Goal: Transaction & Acquisition: Purchase product/service

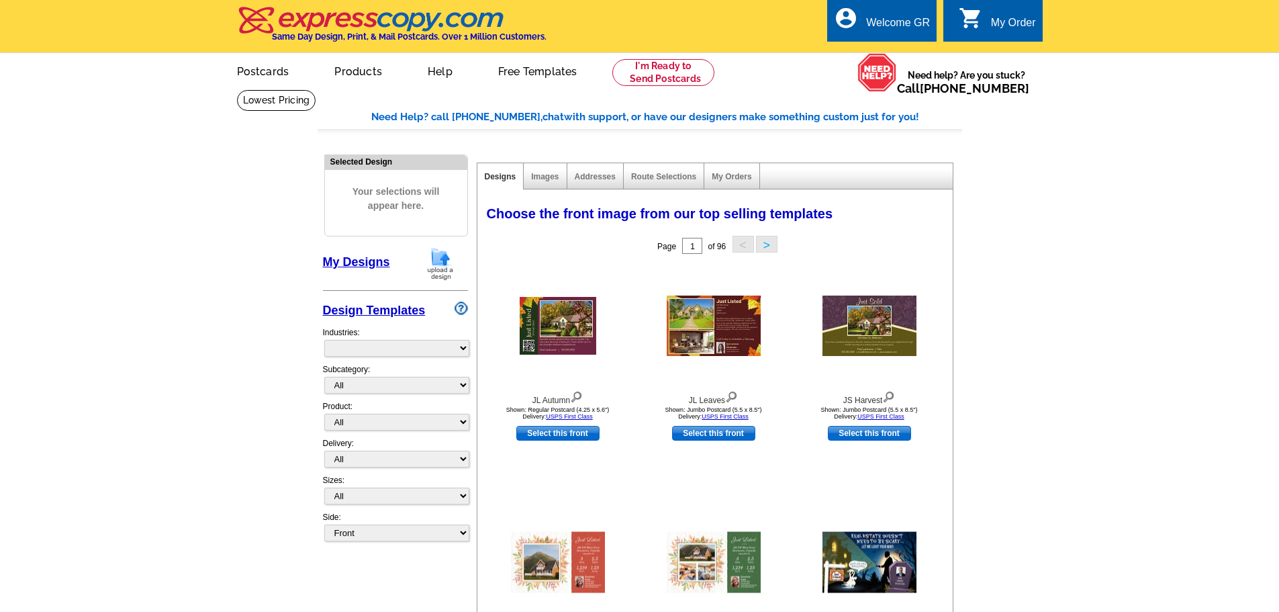
select select "785"
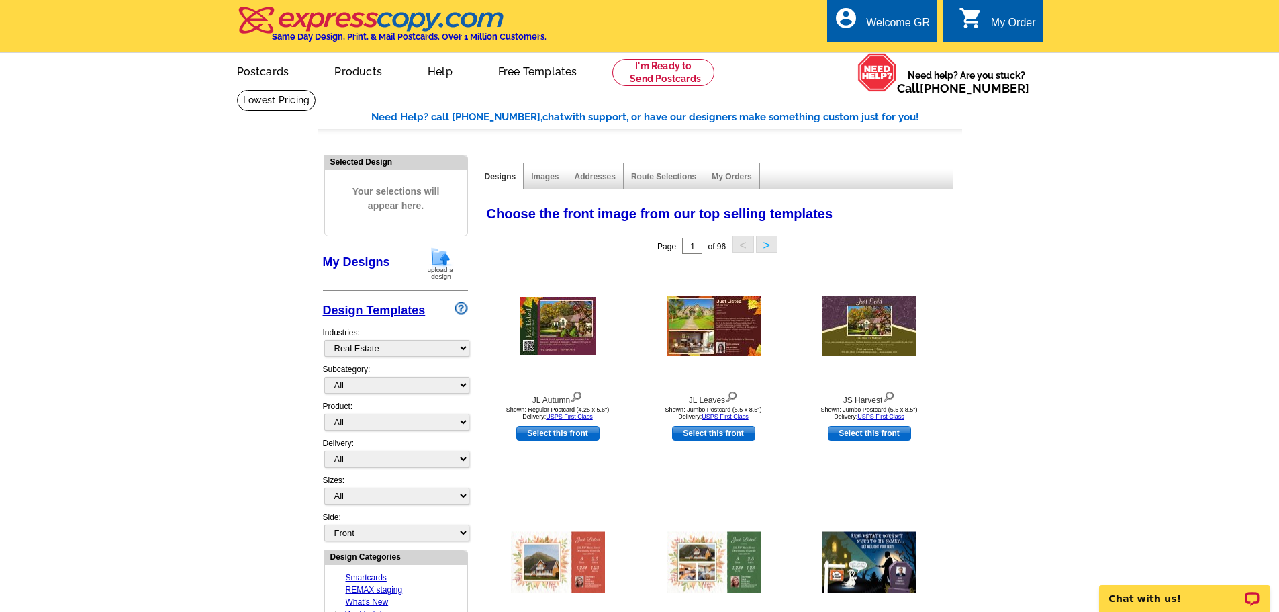
click at [155, 303] on main "Need Help? call 800-260-5887, chat with support, or have our designers make som…" at bounding box center [639, 618] width 1279 height 1059
click at [197, 284] on main "Need Help? call 800-260-5887, chat with support, or have our designers make som…" at bounding box center [639, 618] width 1279 height 1059
click at [437, 265] on img at bounding box center [440, 263] width 35 height 34
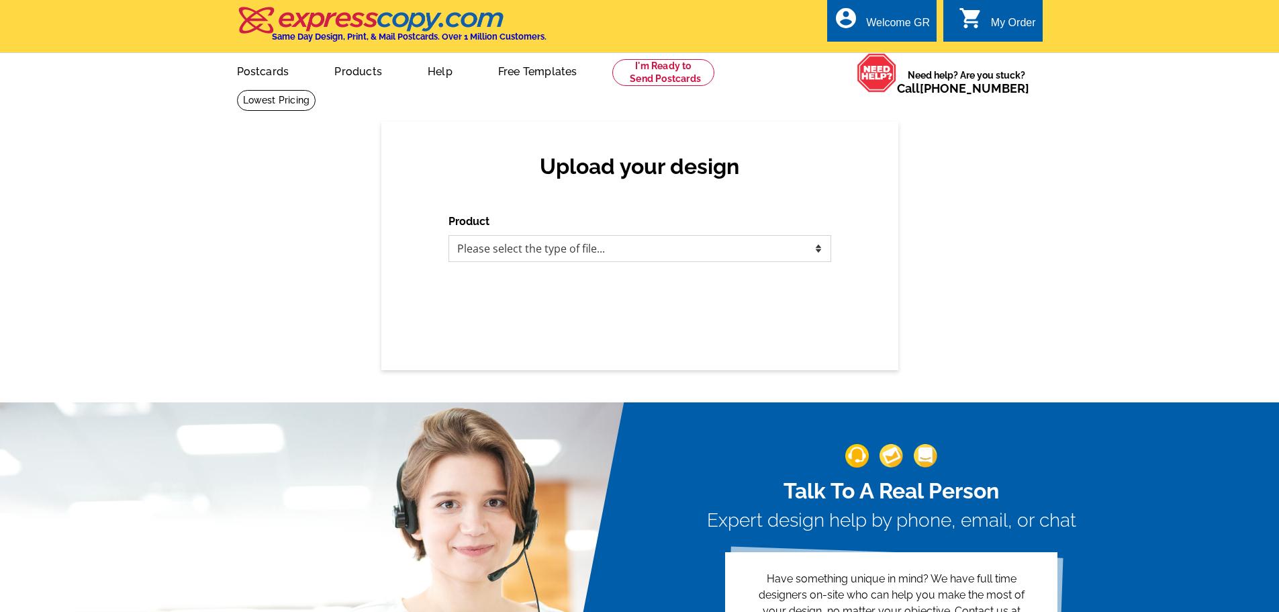
click at [517, 257] on select "Please select the type of file... Postcards Business Cards Letters and flyers G…" at bounding box center [640, 248] width 383 height 27
select select "3"
click at [449, 236] on select "Please select the type of file... Postcards Business Cards Letters and flyers G…" at bounding box center [640, 248] width 383 height 27
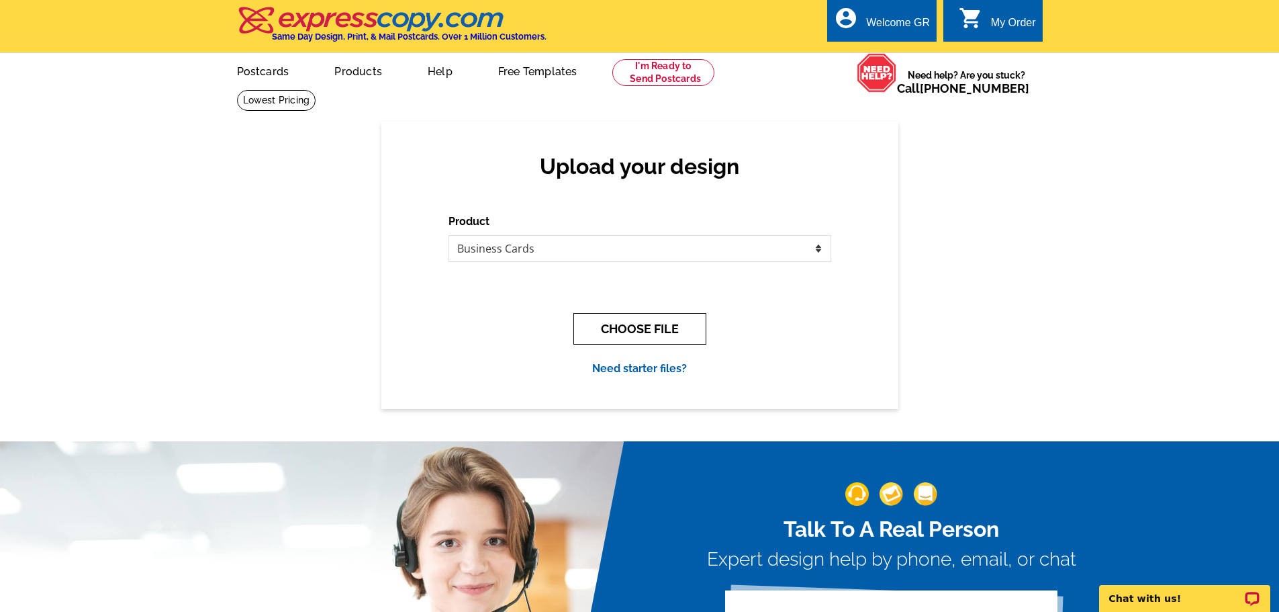
click at [617, 334] on button "CHOOSE FILE" at bounding box center [640, 329] width 133 height 32
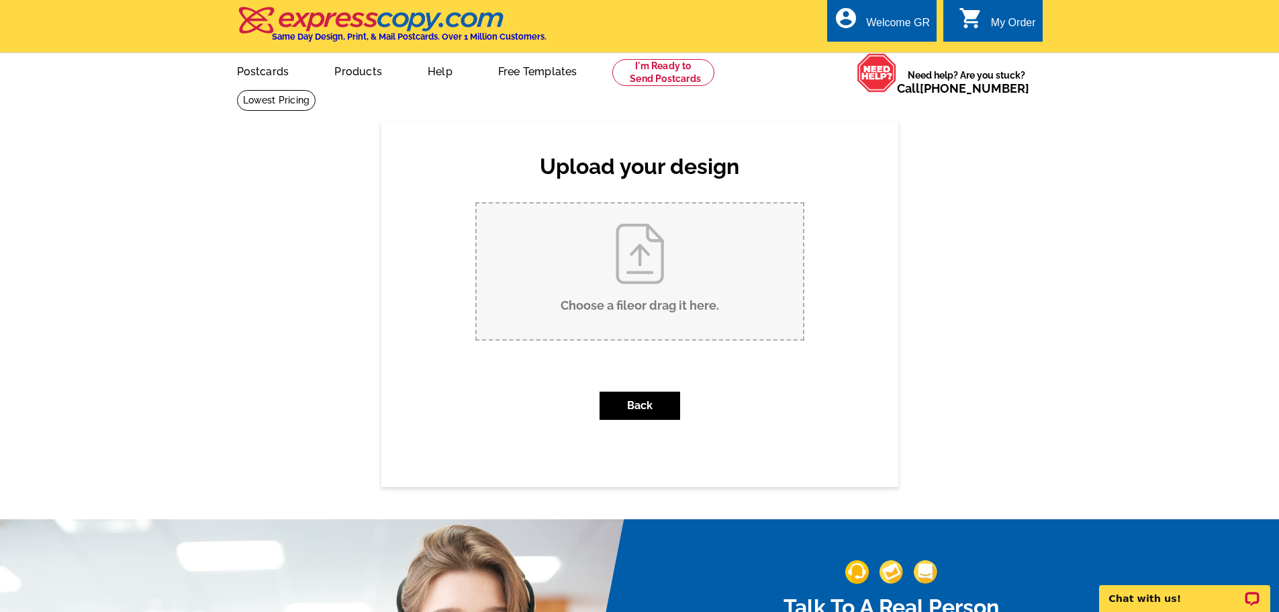
click at [641, 261] on input "Choose a file or drag it here ." at bounding box center [640, 272] width 326 height 136
type input "C:\fakepath\4f5491b1-c4b9-4c1a-90fe-046aeded09af (1).pdf"
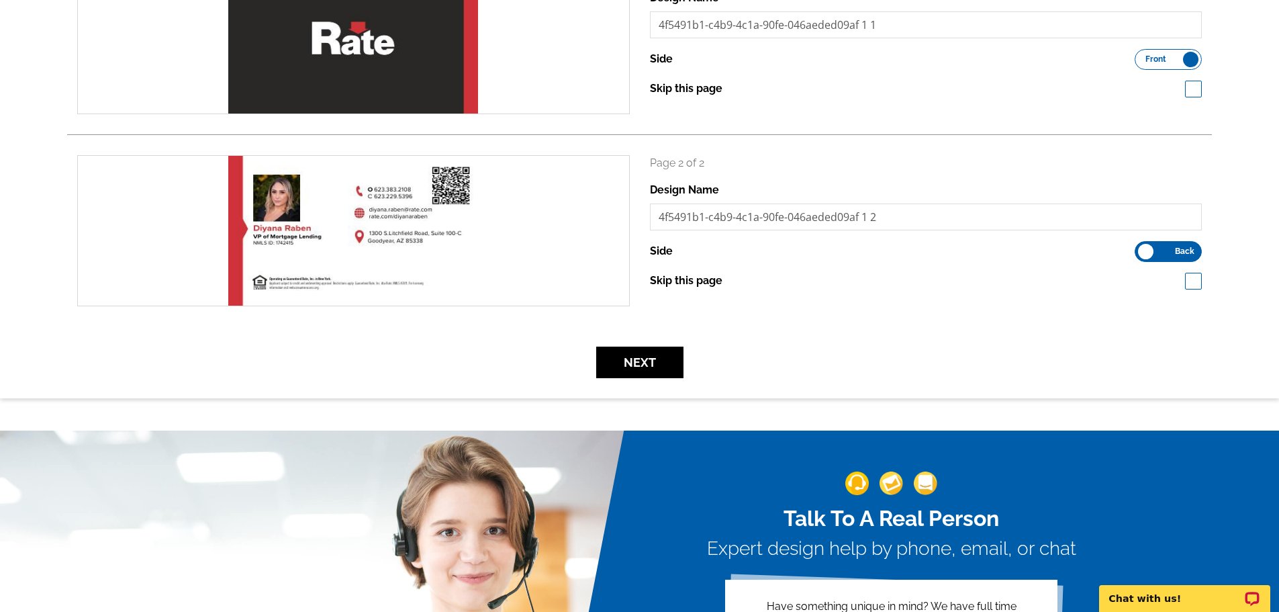
scroll to position [269, 0]
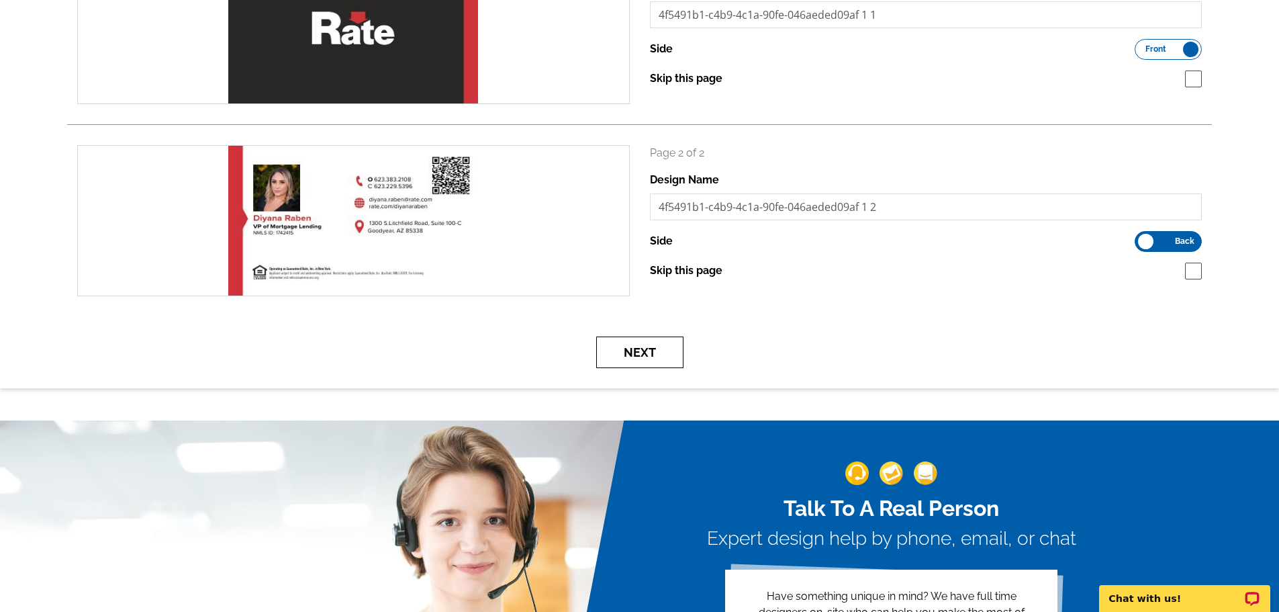
click at [651, 343] on button "Next" at bounding box center [639, 352] width 87 height 32
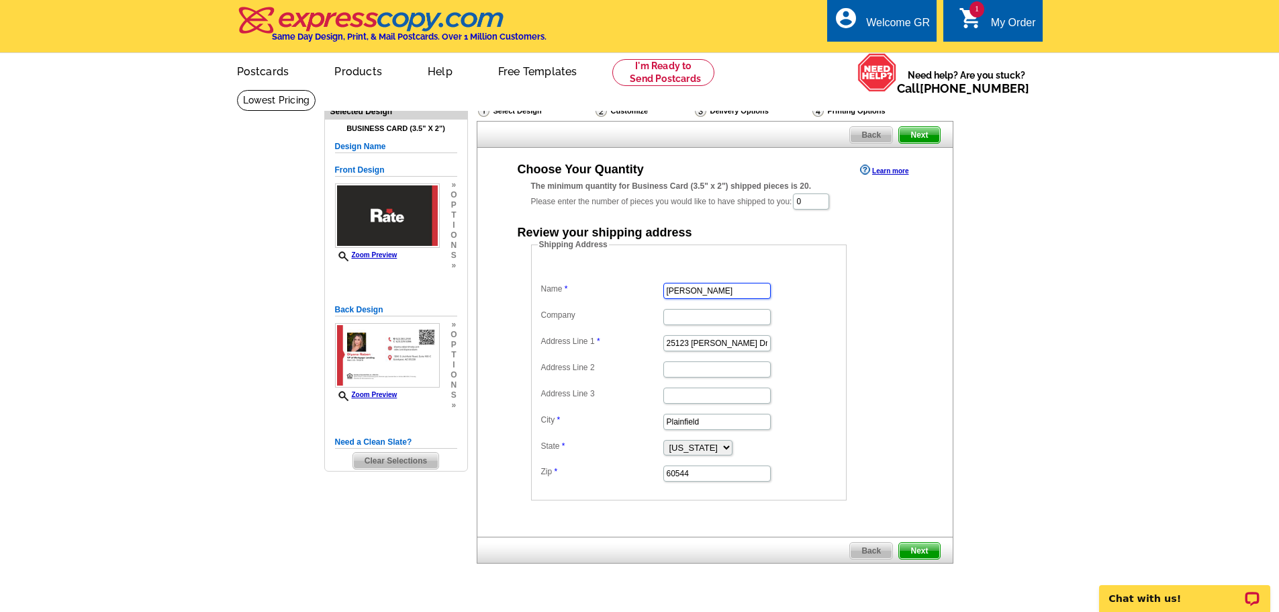
click at [735, 289] on input "Erin Walker" at bounding box center [717, 291] width 107 height 16
type input "[PERSON_NAME]"
type input "Rate"
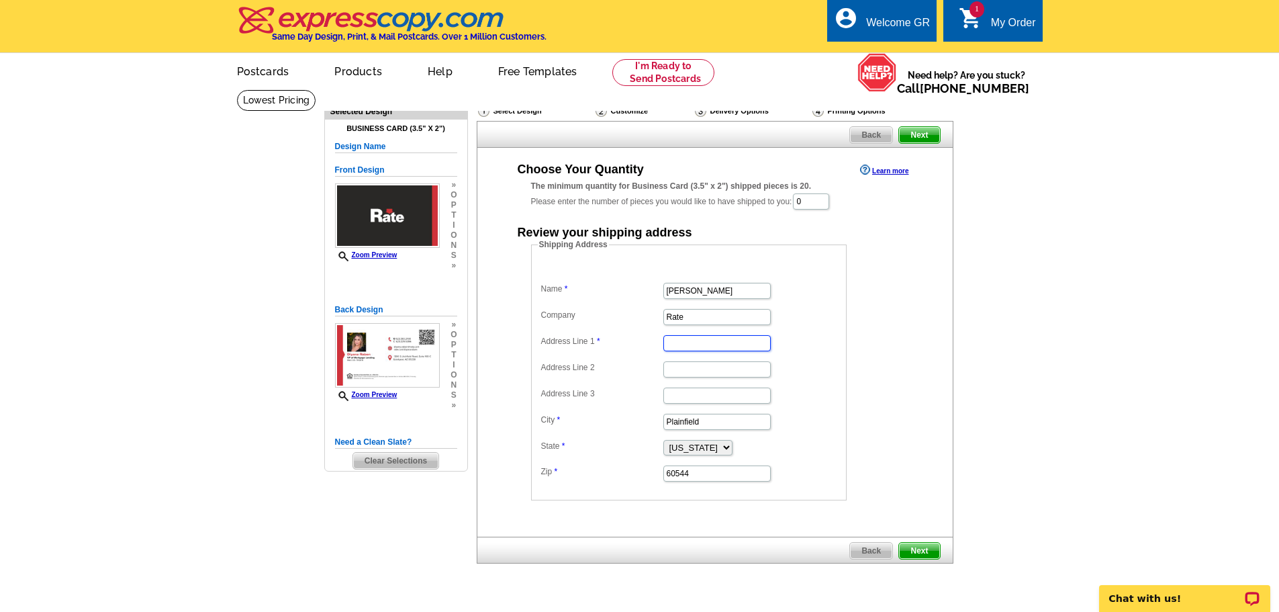
click at [698, 343] on input "Address Line 1" at bounding box center [717, 343] width 107 height 16
type input "9170 W Pershing Ave"
click at [706, 424] on input "Plainfield" at bounding box center [717, 422] width 107 height 16
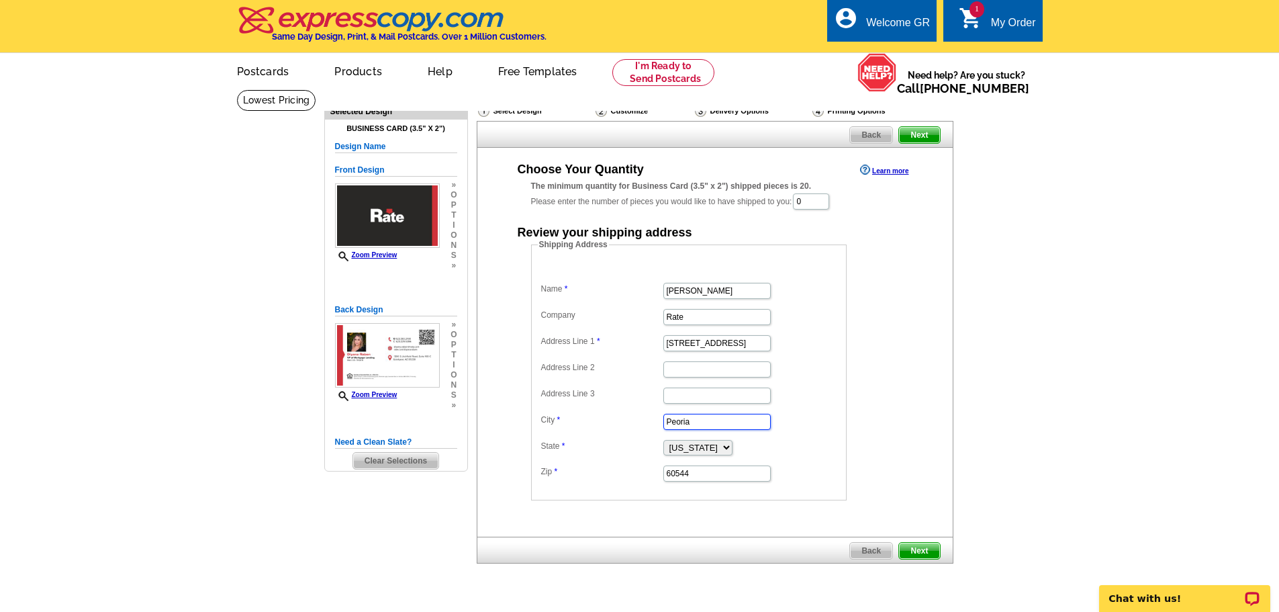
type input "Peoria"
select select "AZ"
click at [696, 482] on input "60544" at bounding box center [717, 473] width 107 height 16
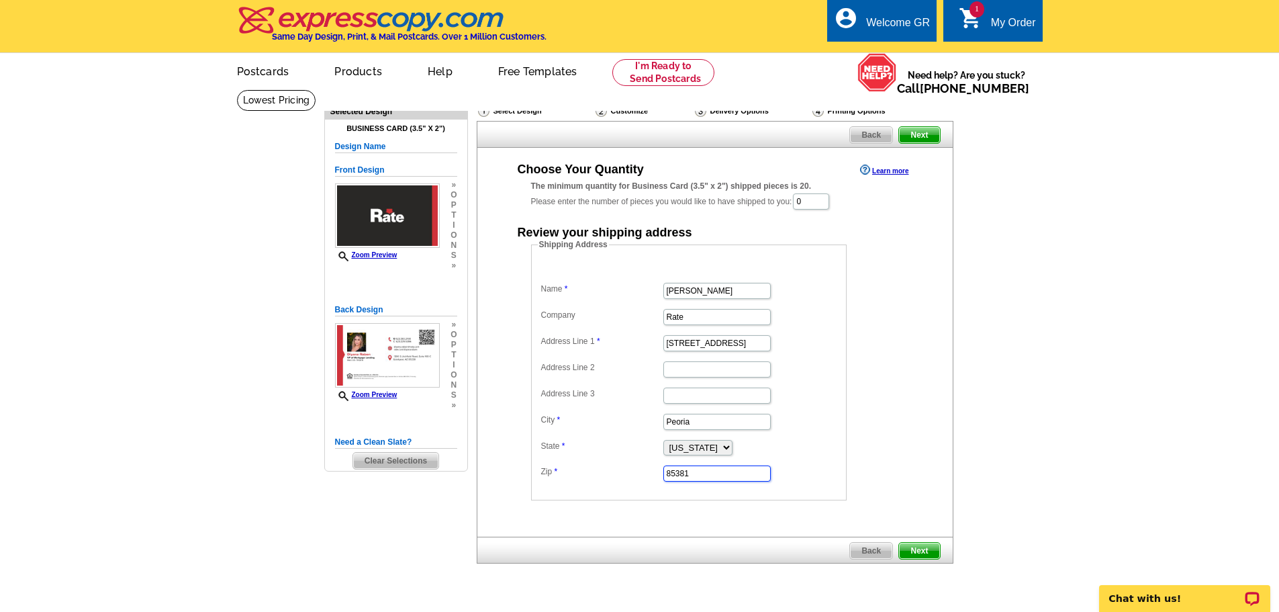
type input "85381"
click at [798, 201] on div "The minimum quantity for Business Card (3.5" x 2") shipped pieces is 20. Please…" at bounding box center [715, 195] width 368 height 31
click at [809, 199] on input "0" at bounding box center [811, 201] width 36 height 16
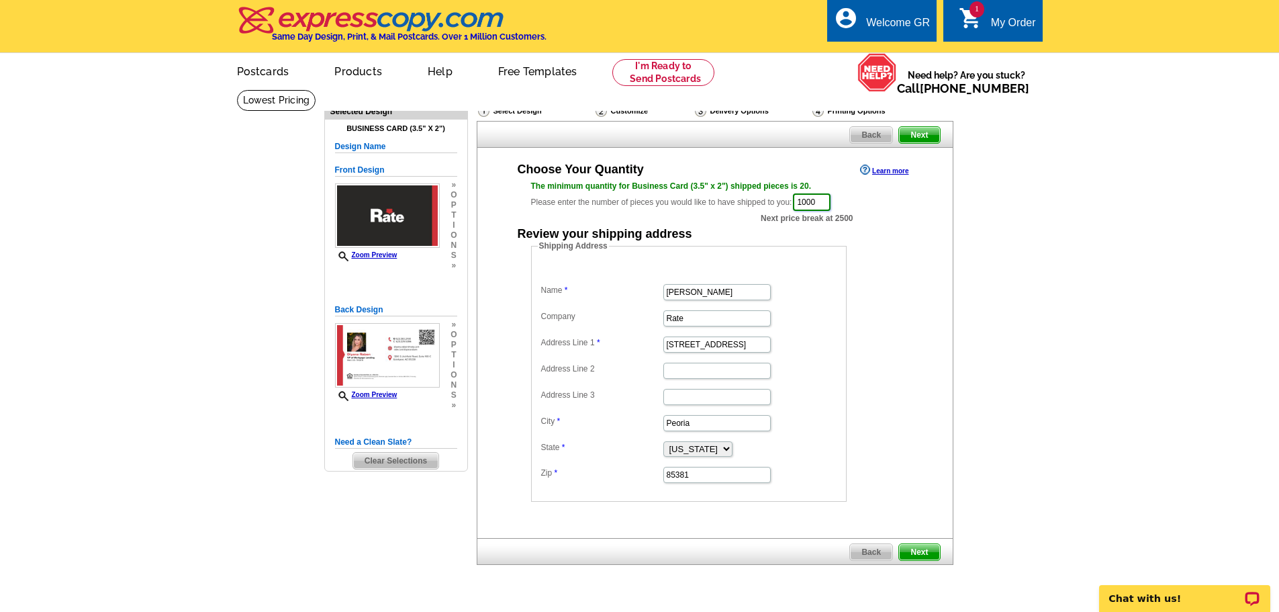
type input "1000"
click at [913, 314] on div "Shipping Address Name Diyana Raben Company Rate Address Line 1 9170 W Pershing …" at bounding box center [715, 371] width 422 height 262
click at [892, 433] on form "Shipping Address Name Diyana Raben Company Rate Address Line 1 9170 W Pershing …" at bounding box center [715, 371] width 368 height 262
click at [887, 402] on dd "Shipping Address Name Diyana Raben Company Rate Address Line 1 9170 W Pershing …" at bounding box center [709, 371] width 357 height 262
click at [885, 397] on dd "Shipping Address Name Diyana Raben Company Rate Address Line 1 9170 W Pershing …" at bounding box center [709, 371] width 357 height 262
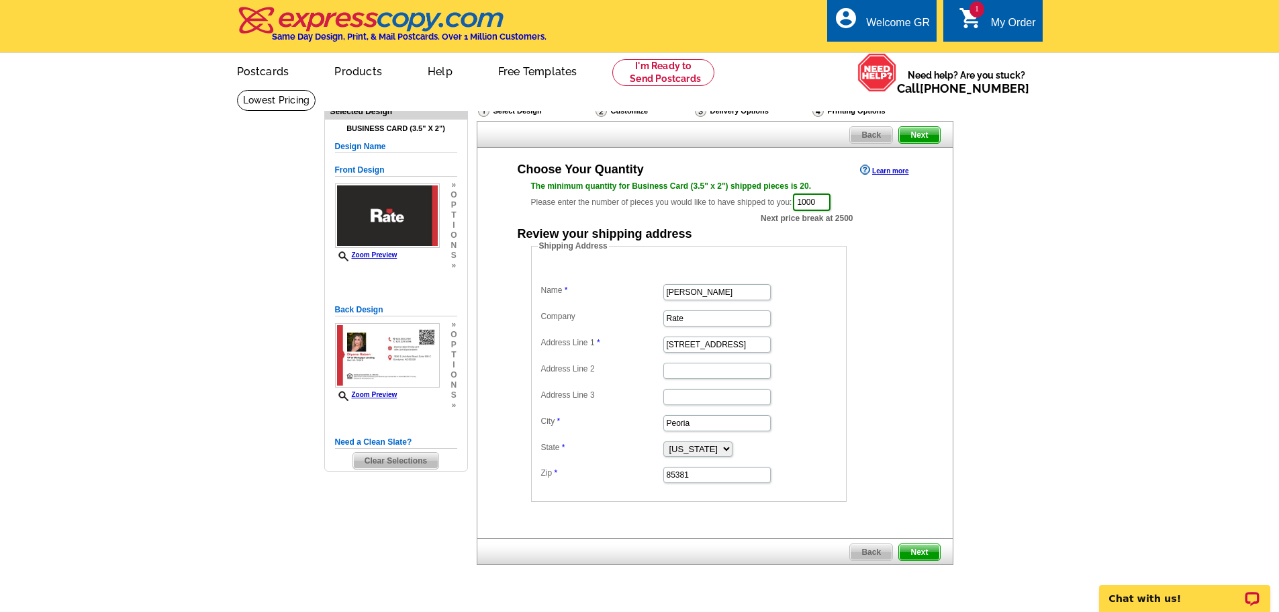
click at [916, 554] on span "Next" at bounding box center [919, 552] width 40 height 16
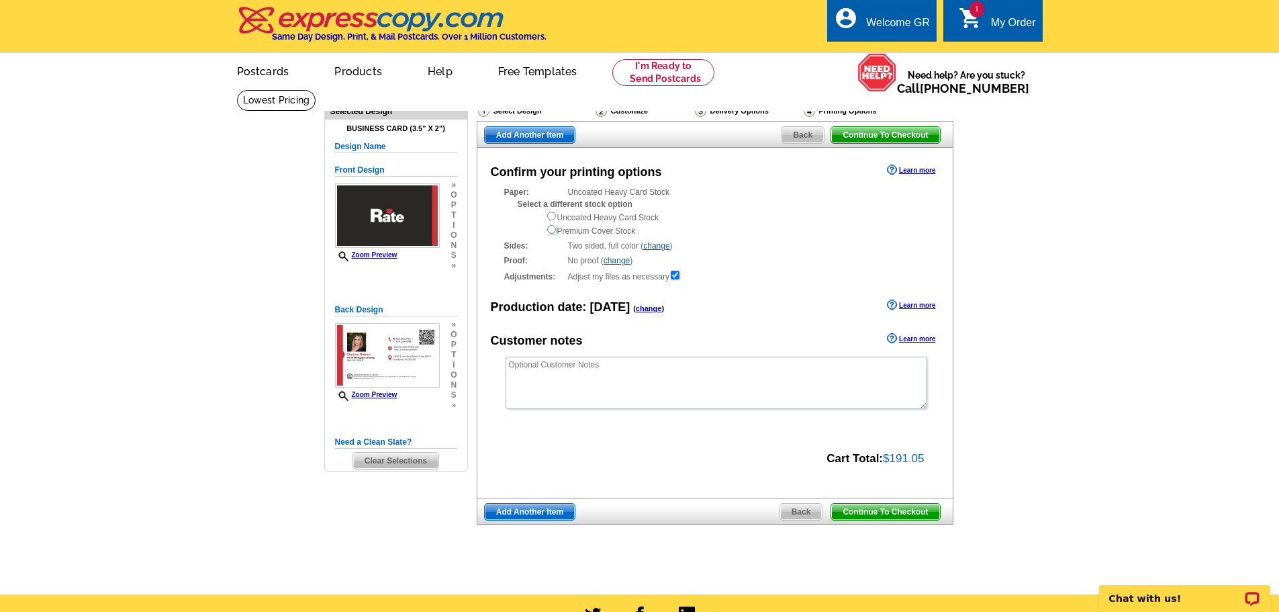
click at [551, 230] on input "radio" at bounding box center [551, 229] width 9 height 9
radio input "true"
click at [551, 218] on input "radio" at bounding box center [551, 216] width 9 height 9
radio input "true"
click at [817, 217] on div "Uncoated Heavy Card Stock Premium Cover Stock" at bounding box center [736, 223] width 380 height 27
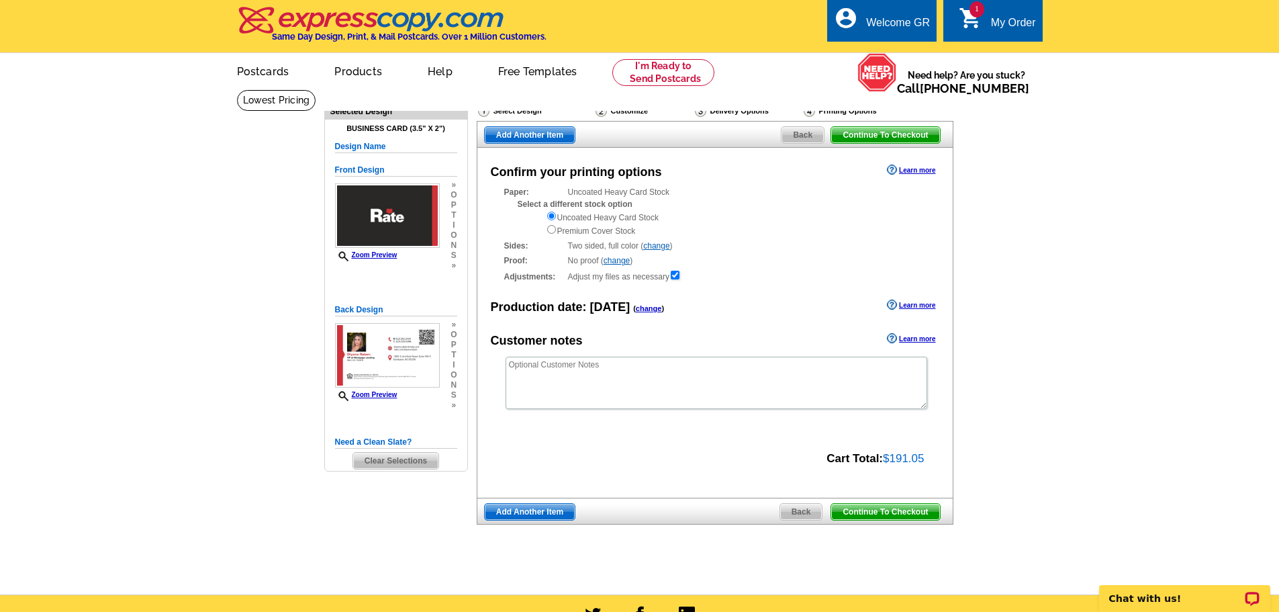
click at [876, 515] on span "Continue To Checkout" at bounding box center [885, 512] width 108 height 16
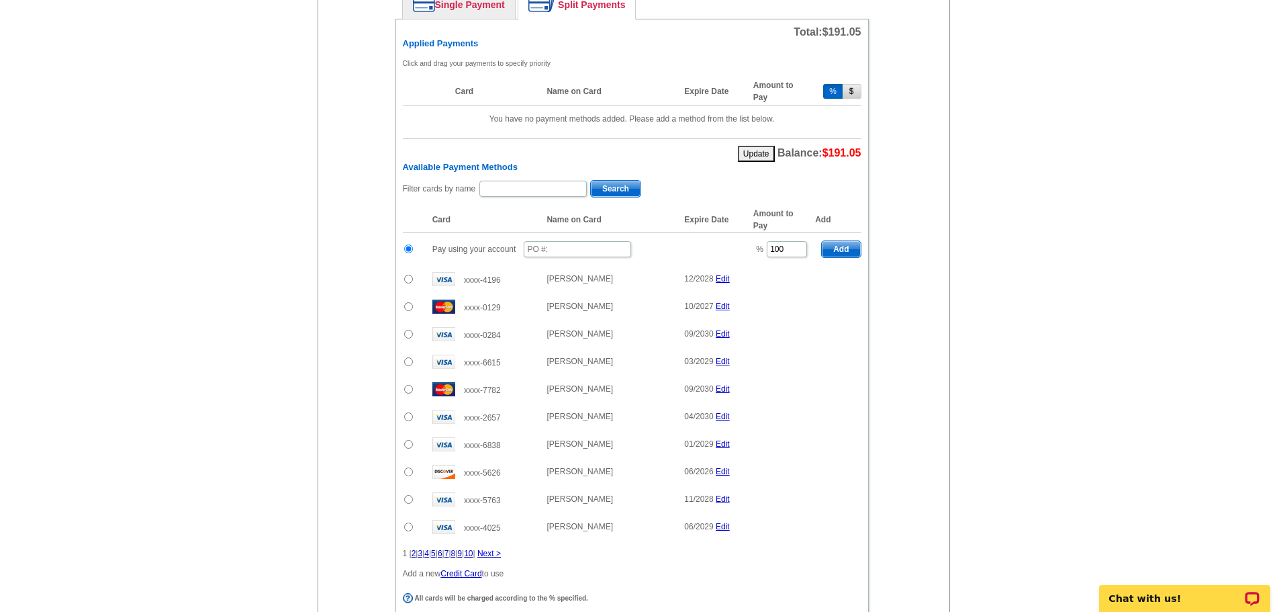
scroll to position [940, 0]
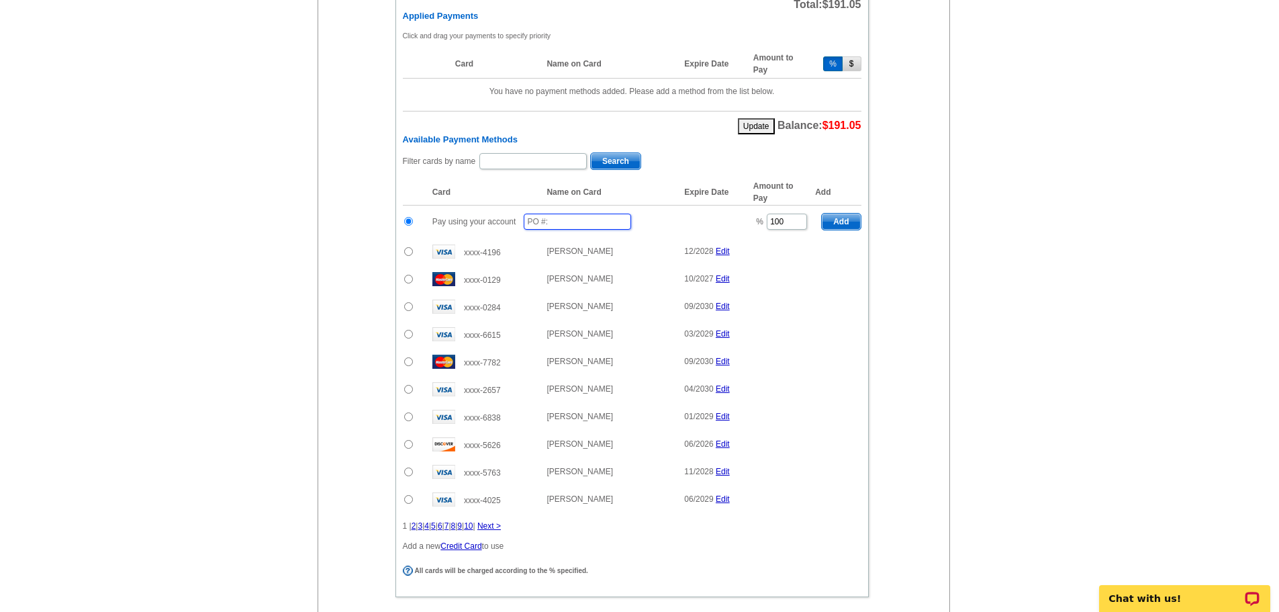
click at [577, 225] on input "text" at bounding box center [577, 222] width 107 height 16
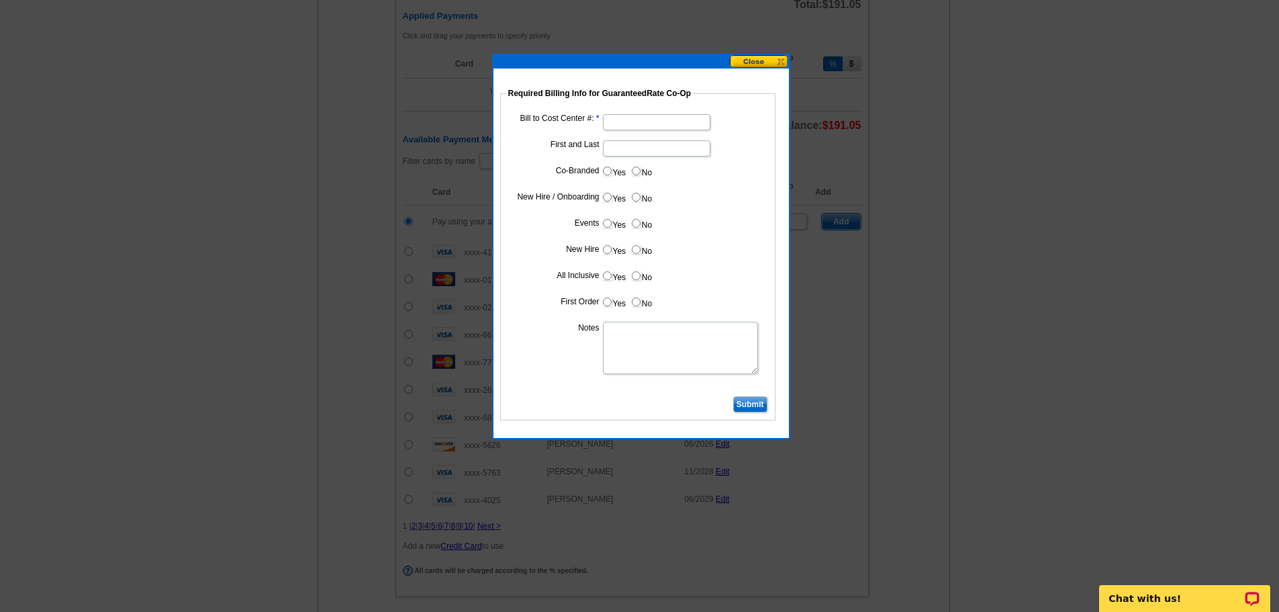
type input "10102025_1018_RT"
click at [628, 121] on input "Bill to Cost Center #:" at bounding box center [656, 122] width 107 height 16
click at [652, 121] on input "Bill to Cost Center #:" at bounding box center [656, 122] width 107 height 16
type input "1455"
click at [629, 150] on input "First and Last" at bounding box center [656, 148] width 107 height 16
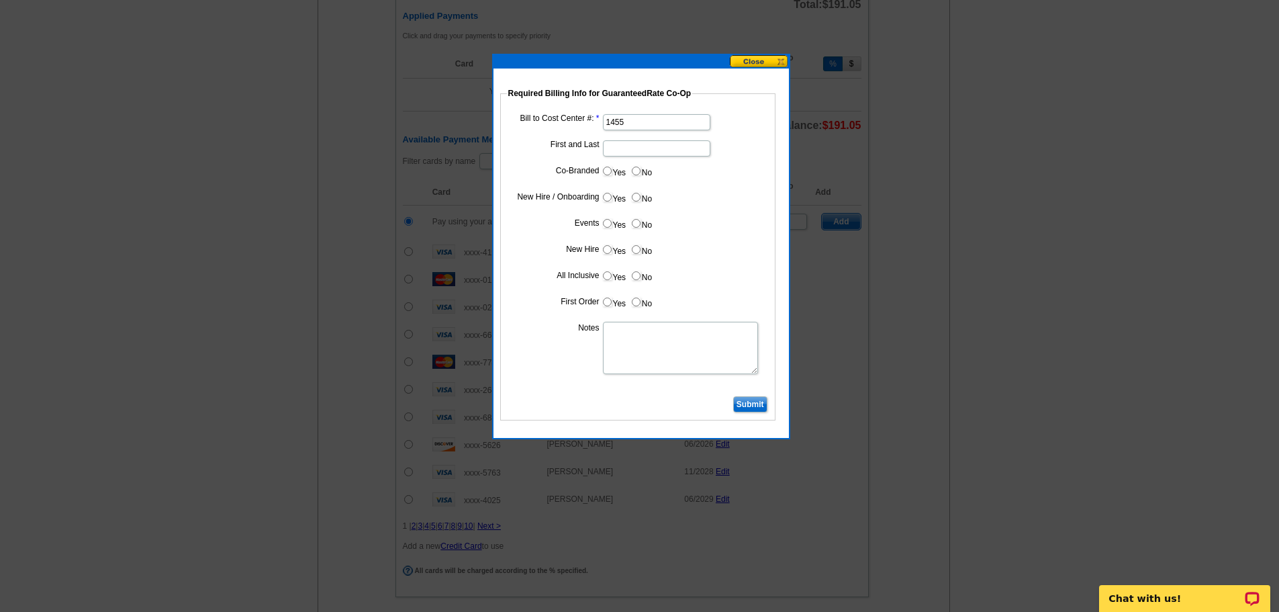
scroll to position [0, 0]
type input "Diyana Raben"
click at [638, 169] on input "No" at bounding box center [636, 171] width 9 height 9
radio input "true"
click at [605, 197] on input "Yes" at bounding box center [607, 197] width 9 height 9
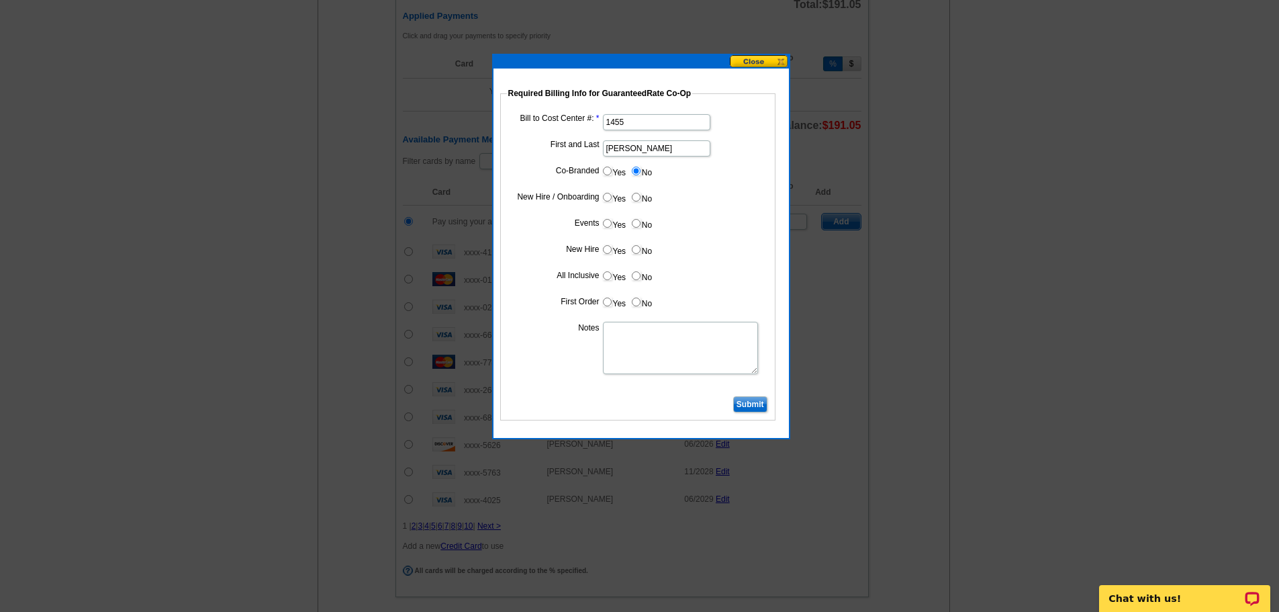
radio input "true"
click at [636, 226] on input "No" at bounding box center [636, 223] width 9 height 9
radio input "true"
click at [611, 249] on input "Yes" at bounding box center [607, 249] width 9 height 9
radio input "true"
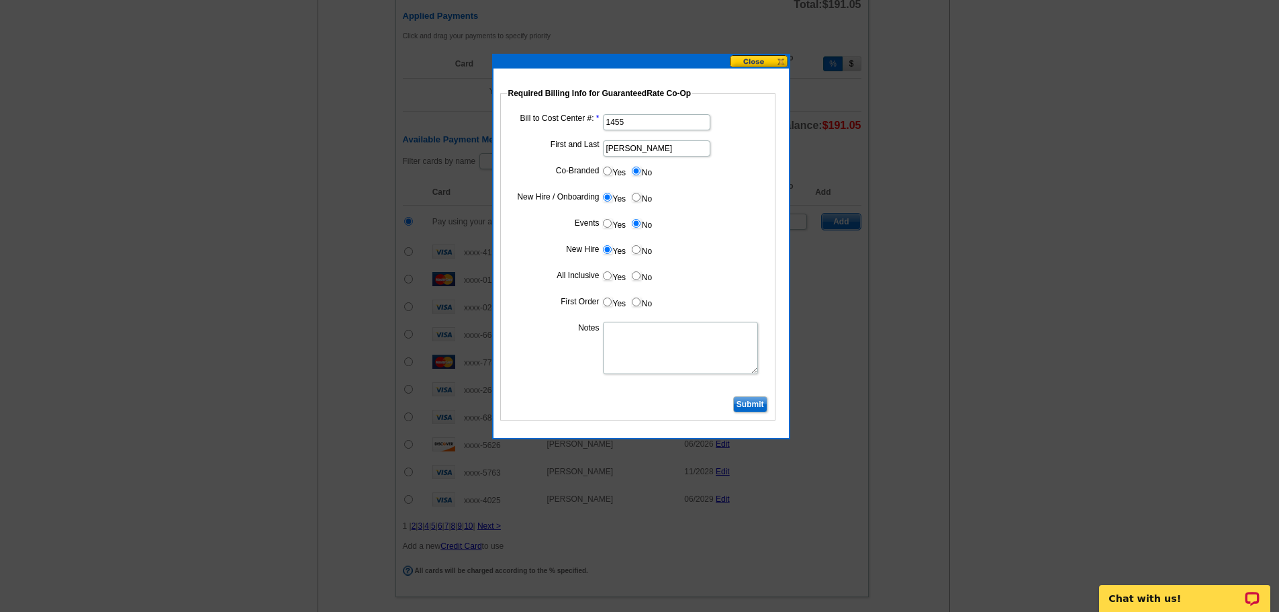
click at [611, 275] on input "Yes" at bounding box center [607, 275] width 9 height 9
radio input "true"
click at [607, 304] on input "Yes" at bounding box center [607, 302] width 9 height 9
radio input "true"
click at [624, 343] on textarea "Notes" at bounding box center [680, 348] width 155 height 52
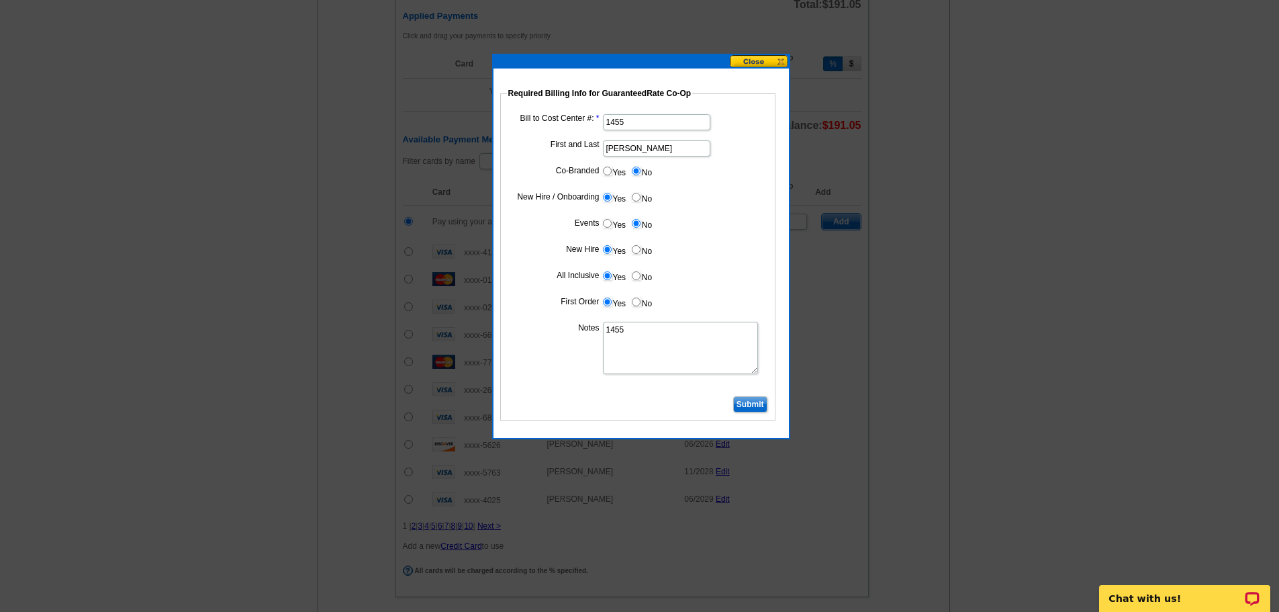
type textarea "1455"
click at [752, 402] on input "Submit" at bounding box center [750, 404] width 34 height 16
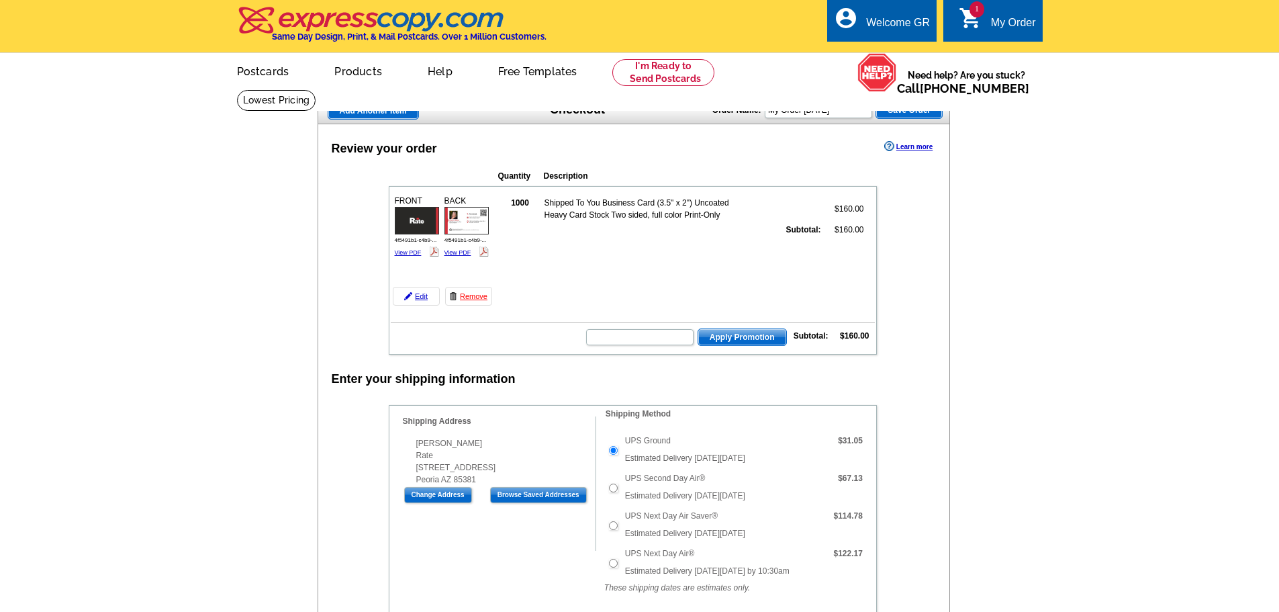
click at [655, 257] on td "1000 Shipped To You Business Card (3.5" x 2") Uncoated Heavy Card Stock Two sid…" at bounding box center [685, 249] width 379 height 117
click at [704, 265] on td "1000 Shipped To You Business Card (3.5" x 2") Uncoated Heavy Card Stock Two sid…" at bounding box center [685, 249] width 379 height 117
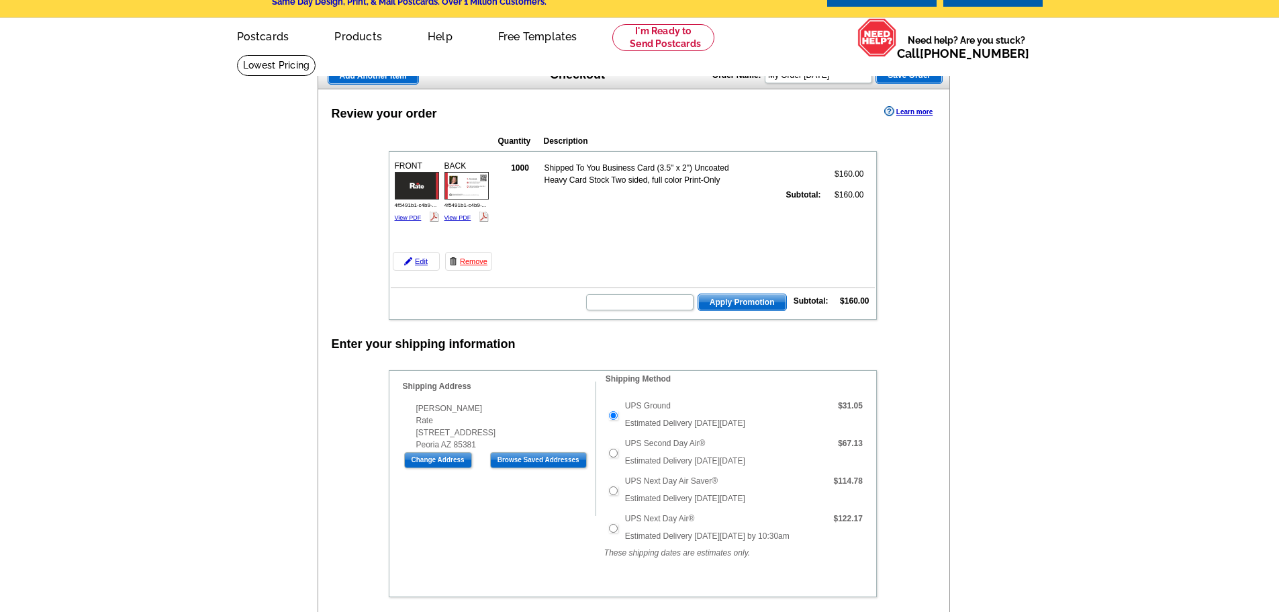
scroll to position [67, 0]
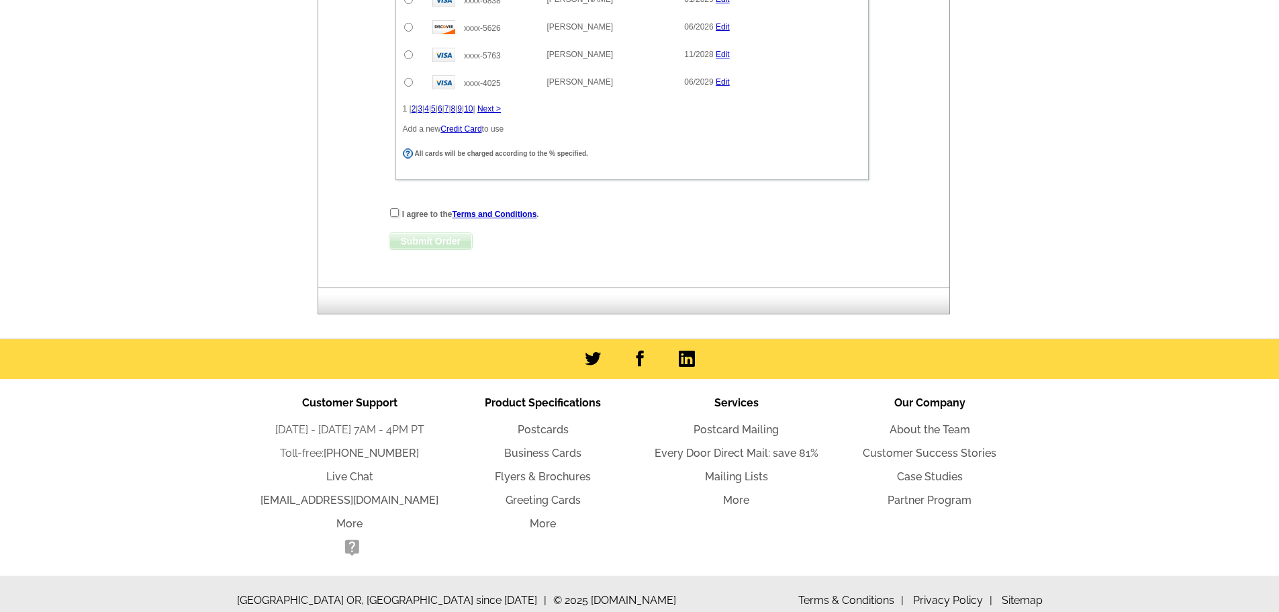
scroll to position [1371, 0]
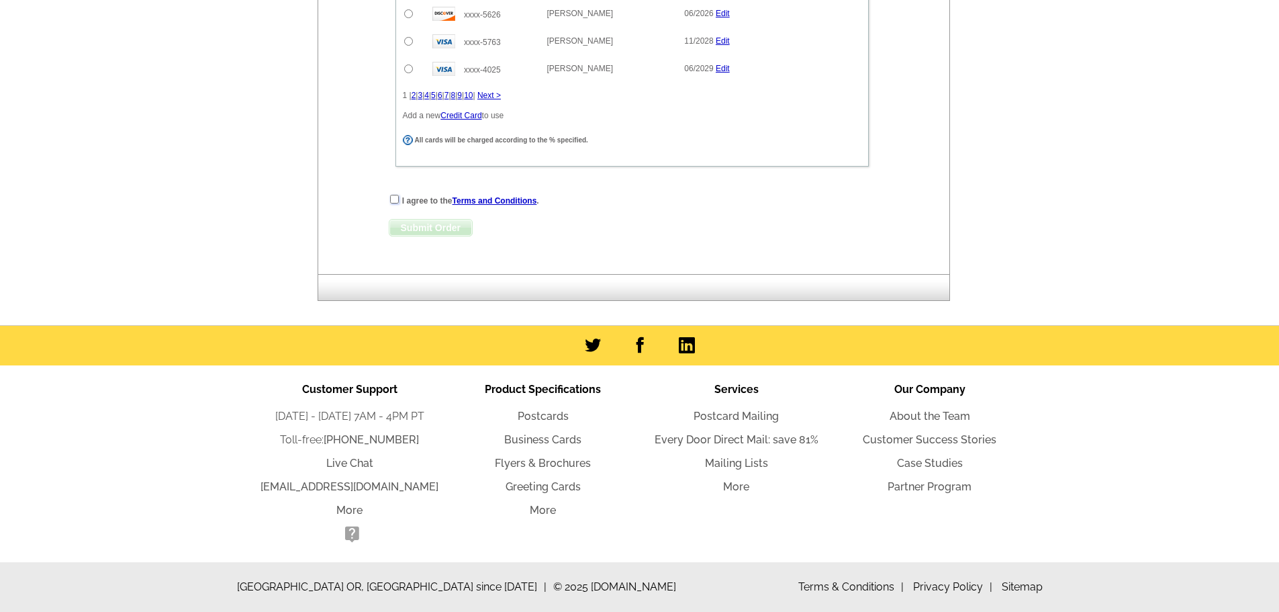
click at [396, 199] on input "checkbox" at bounding box center [394, 199] width 9 height 9
checkbox input "true"
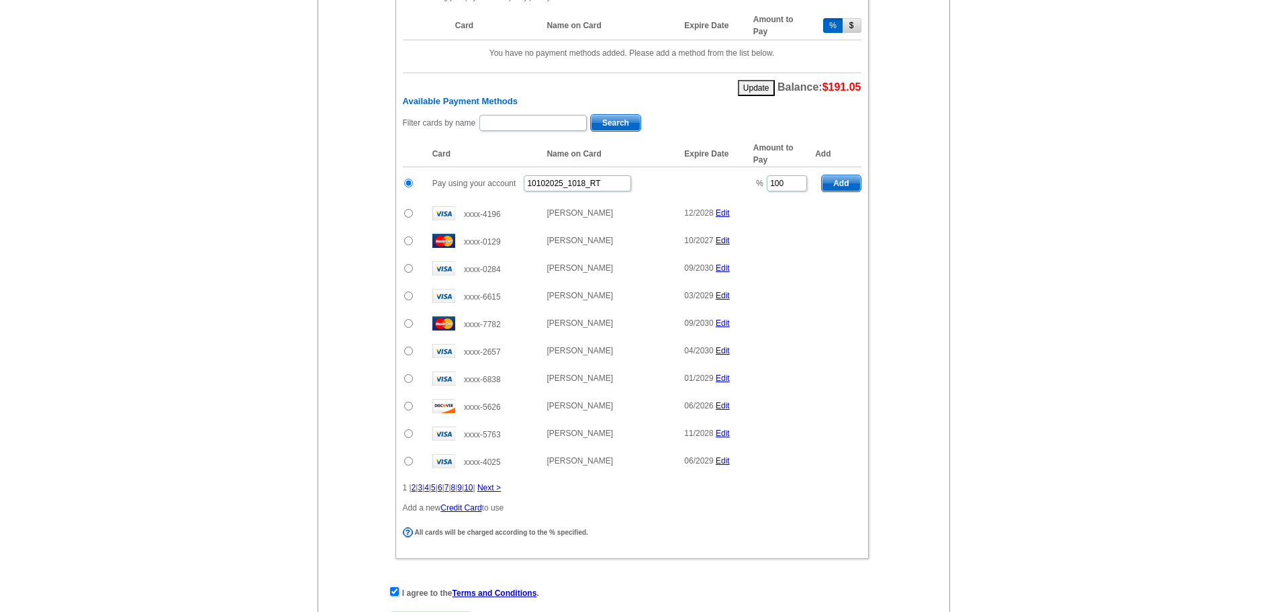
scroll to position [767, 0]
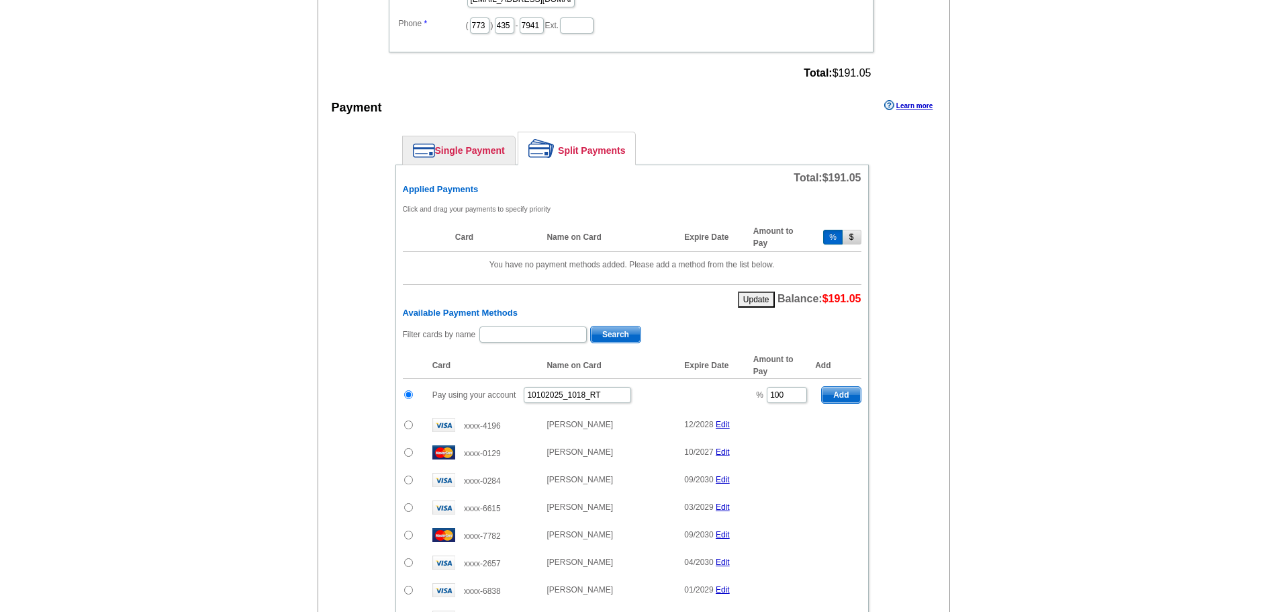
click at [840, 400] on span "Add" at bounding box center [841, 395] width 38 height 16
radio input "false"
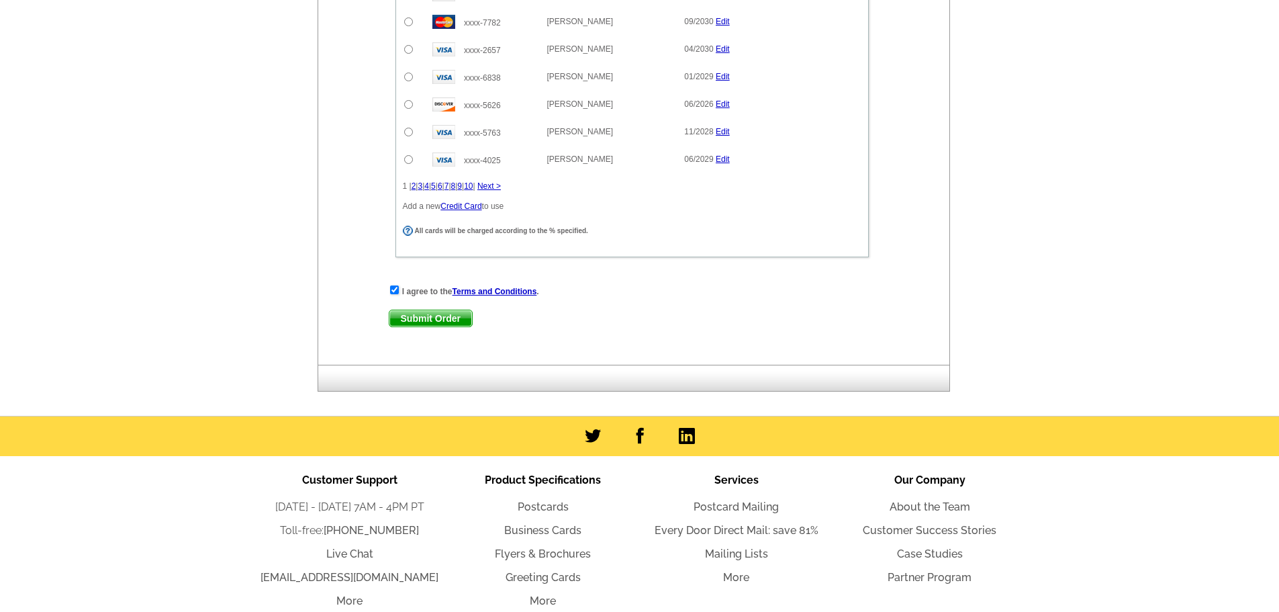
scroll to position [1209, 0]
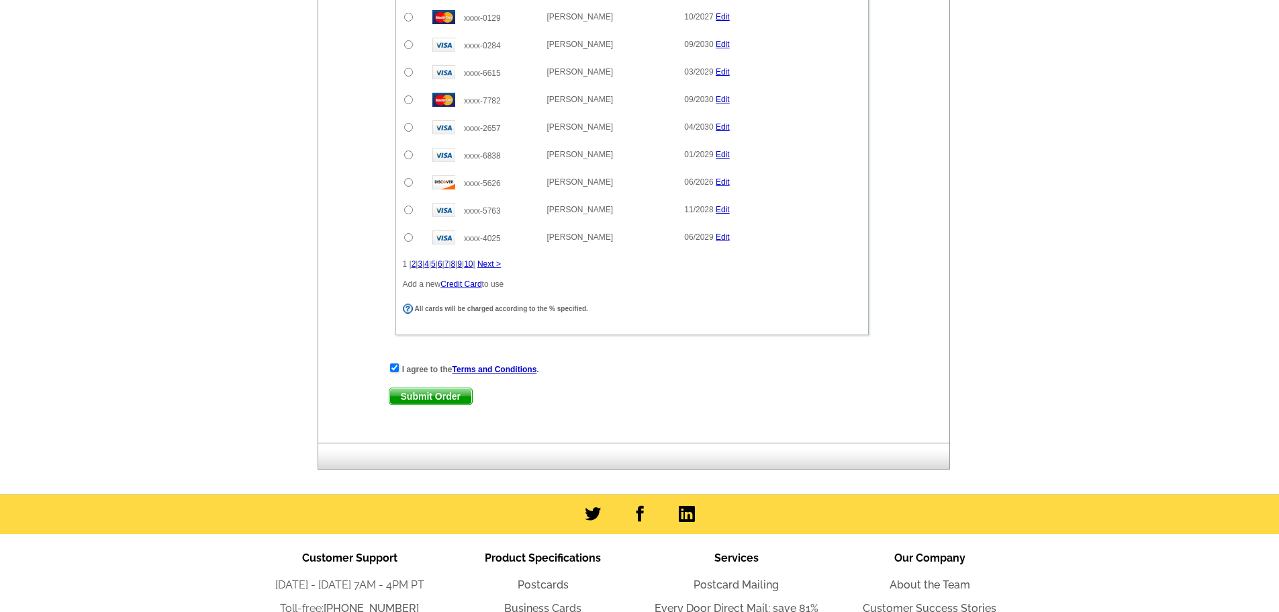
click at [423, 395] on span "Submit Order" at bounding box center [431, 396] width 83 height 16
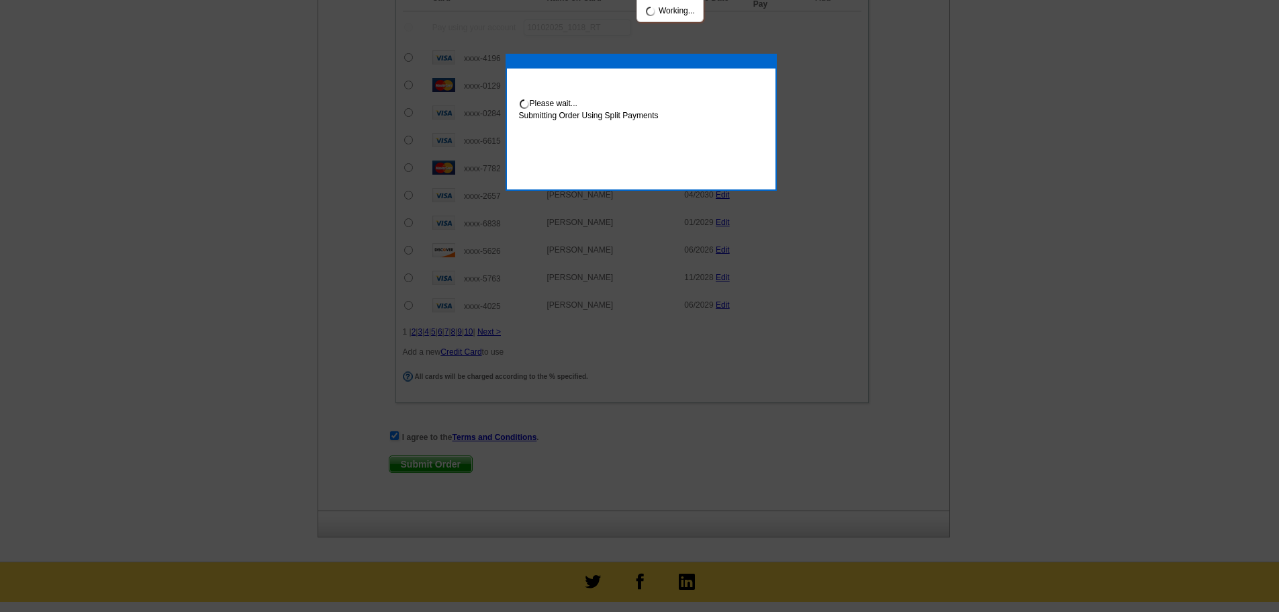
scroll to position [1277, 0]
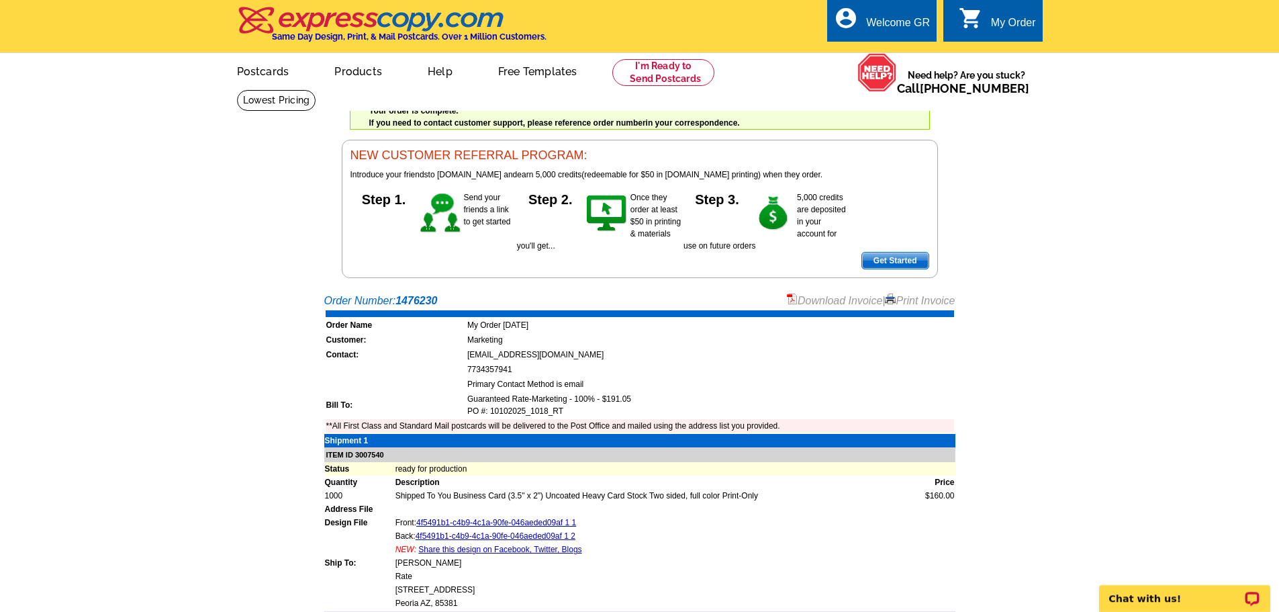
click at [269, 333] on main "Order Number: 1476230 Download Invoice | Print Invoice Order Name My Order [DAT…" at bounding box center [639, 509] width 1279 height 447
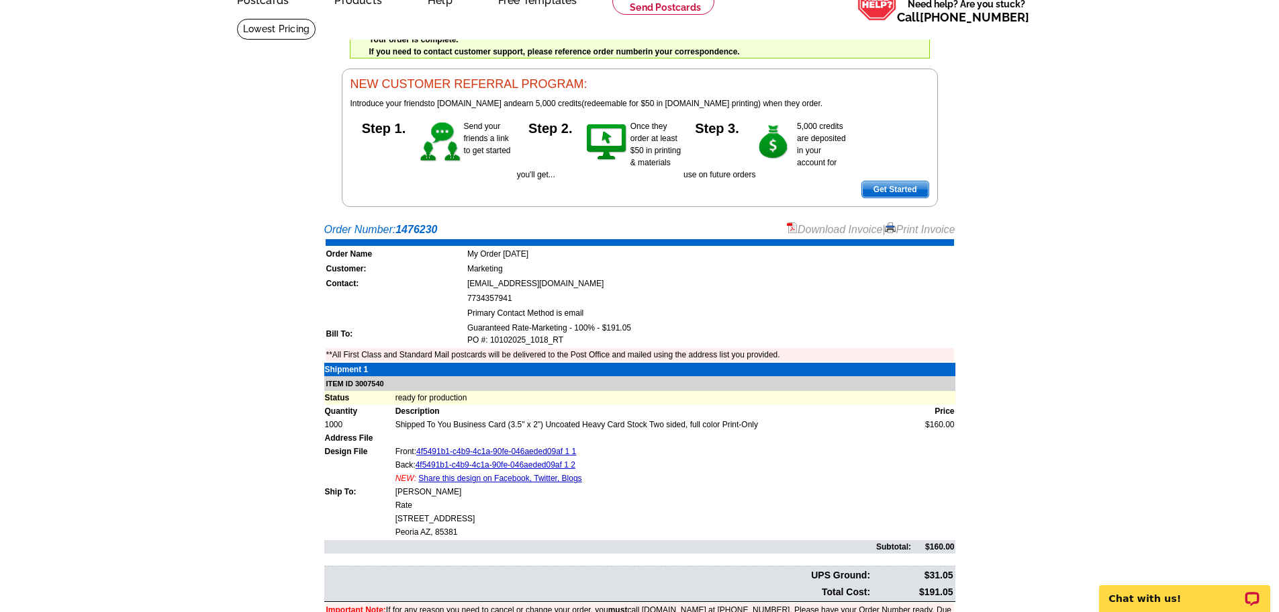
scroll to position [67, 0]
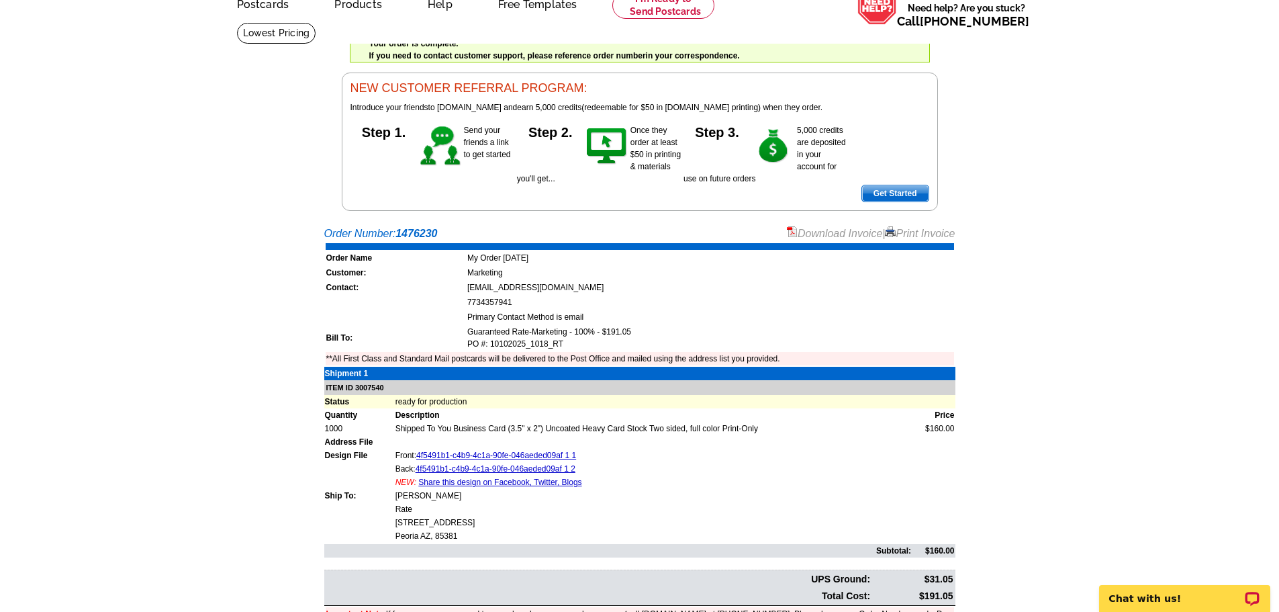
click at [825, 234] on link "Download Invoice" at bounding box center [834, 233] width 95 height 11
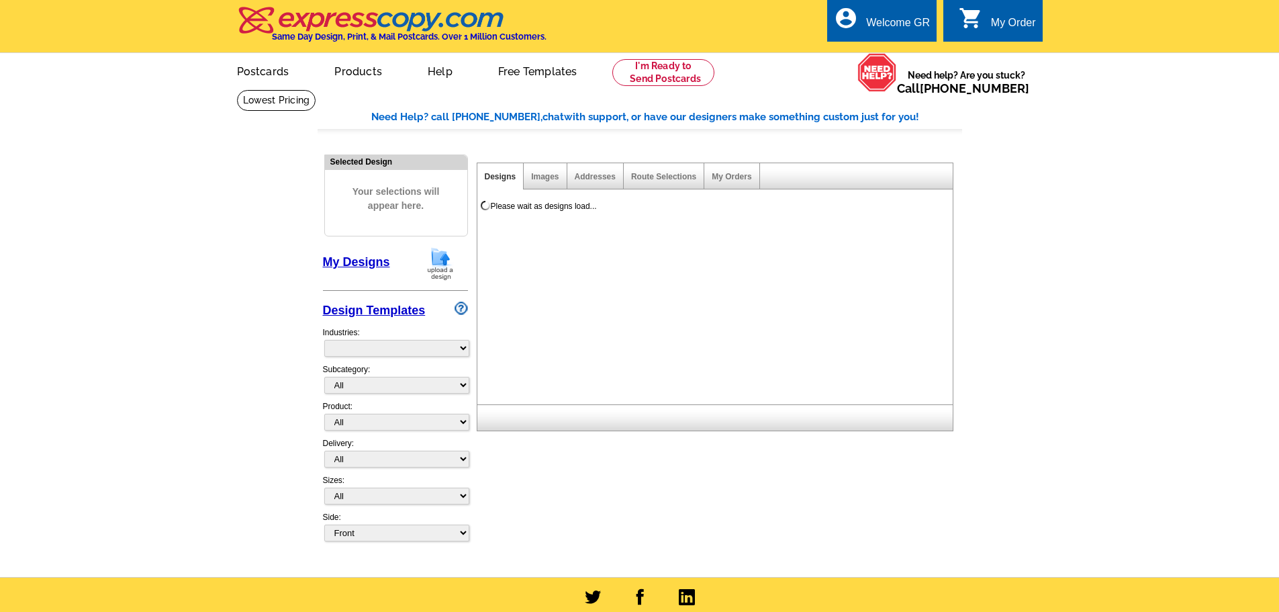
select select "785"
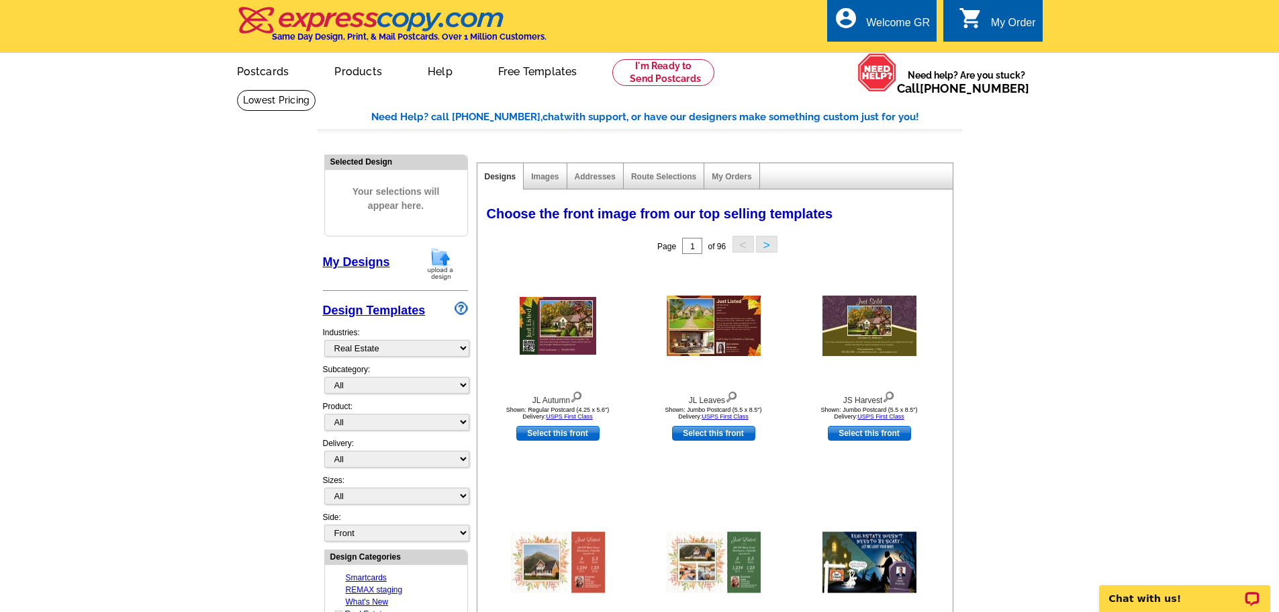
click at [293, 269] on main "Need Help? call [PHONE_NUMBER], chat with support, or have our designers make s…" at bounding box center [639, 618] width 1279 height 1059
click at [436, 272] on img at bounding box center [440, 263] width 35 height 34
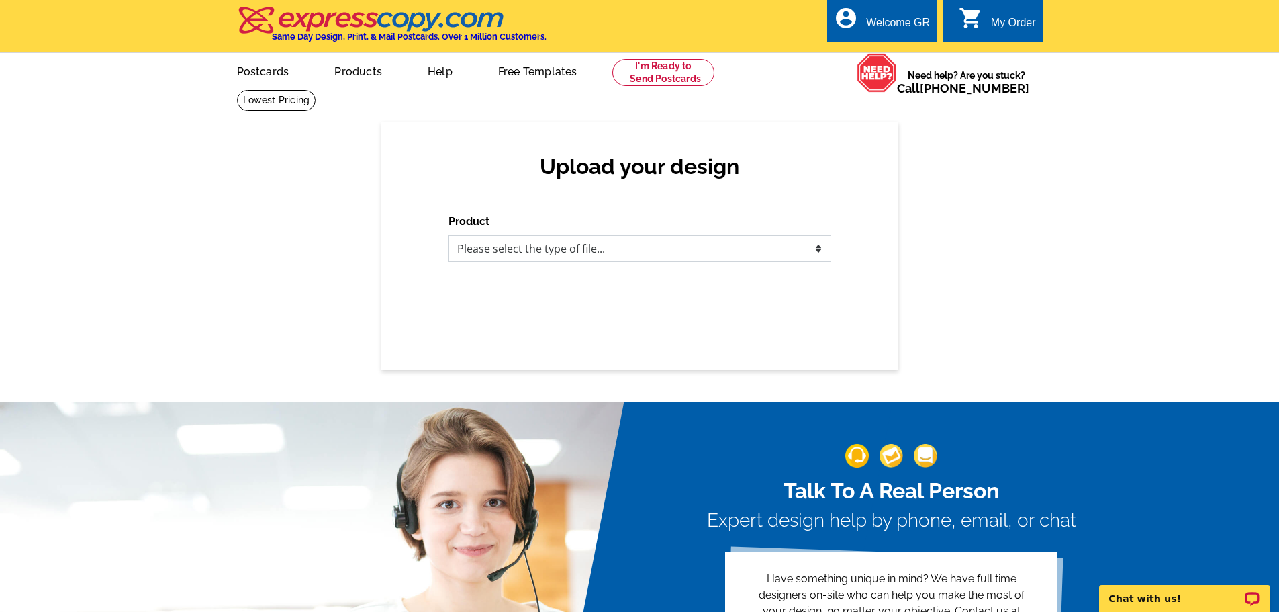
click at [606, 245] on select "Please select the type of file... Postcards Business Cards Letters and flyers G…" at bounding box center [640, 248] width 383 height 27
click at [574, 260] on select "Please select the type of file... Postcards Business Cards Letters and flyers G…" at bounding box center [640, 248] width 383 height 27
select select "3"
click at [449, 236] on select "Please select the type of file... Postcards Business Cards Letters and flyers G…" at bounding box center [640, 248] width 383 height 27
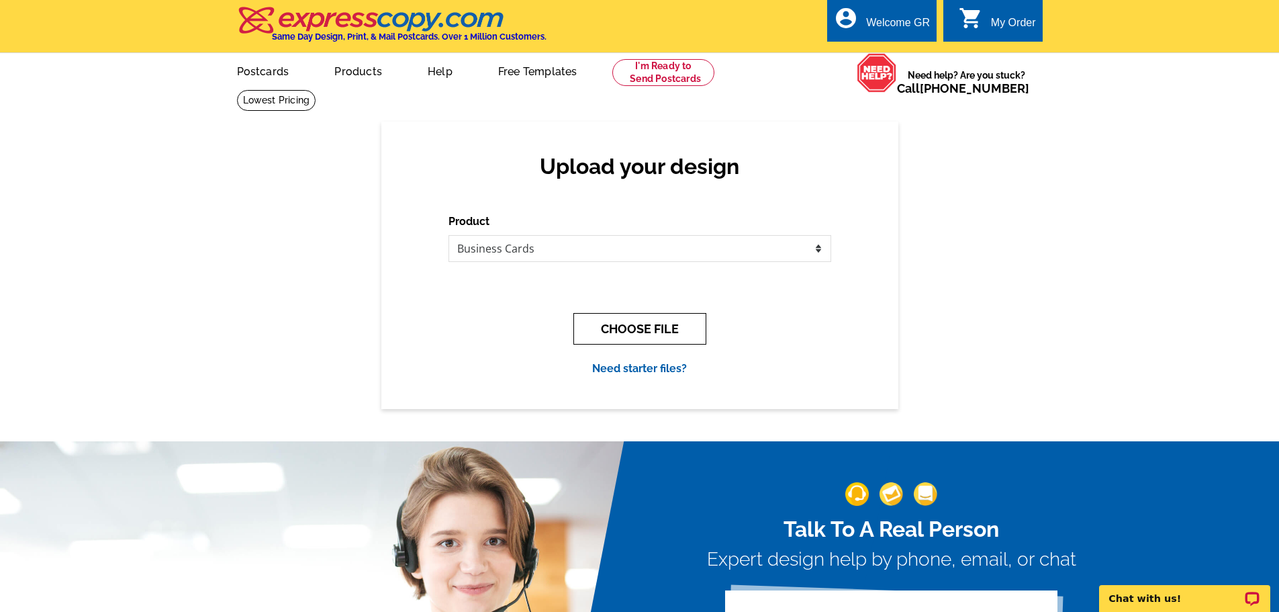
click at [655, 334] on button "CHOOSE FILE" at bounding box center [640, 329] width 133 height 32
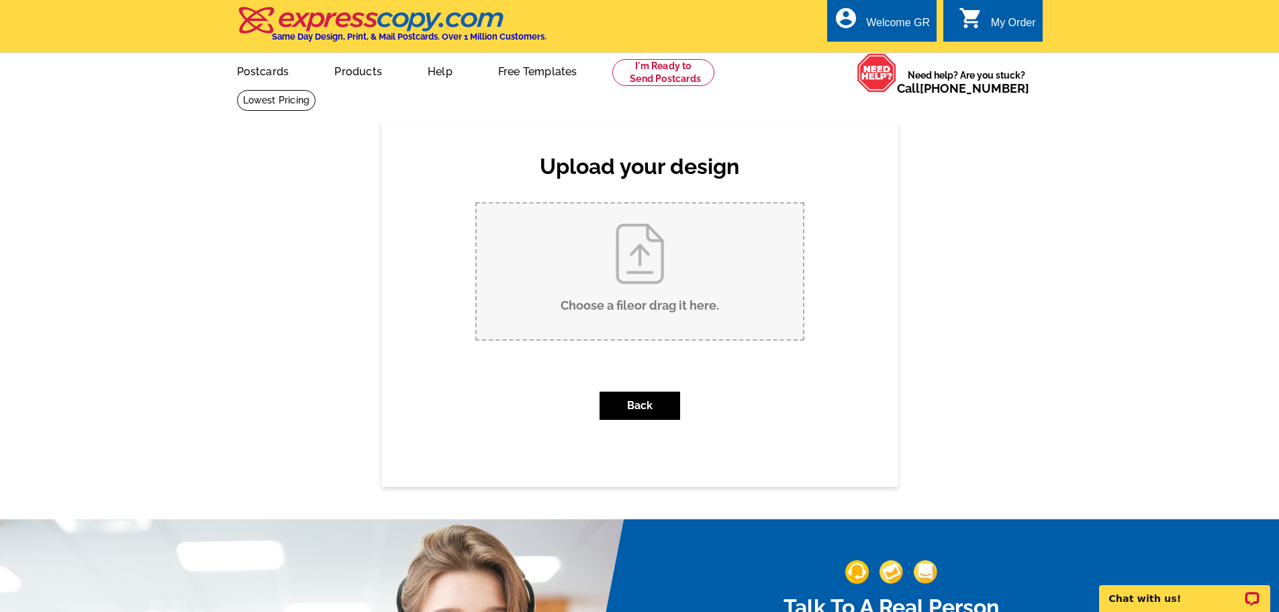
click at [624, 281] on input "Choose a file or drag it here ." at bounding box center [640, 272] width 326 height 136
type input "C:\fakepath\d05d968a-992d-4700-85d8-56c8a270d33d.pdf"
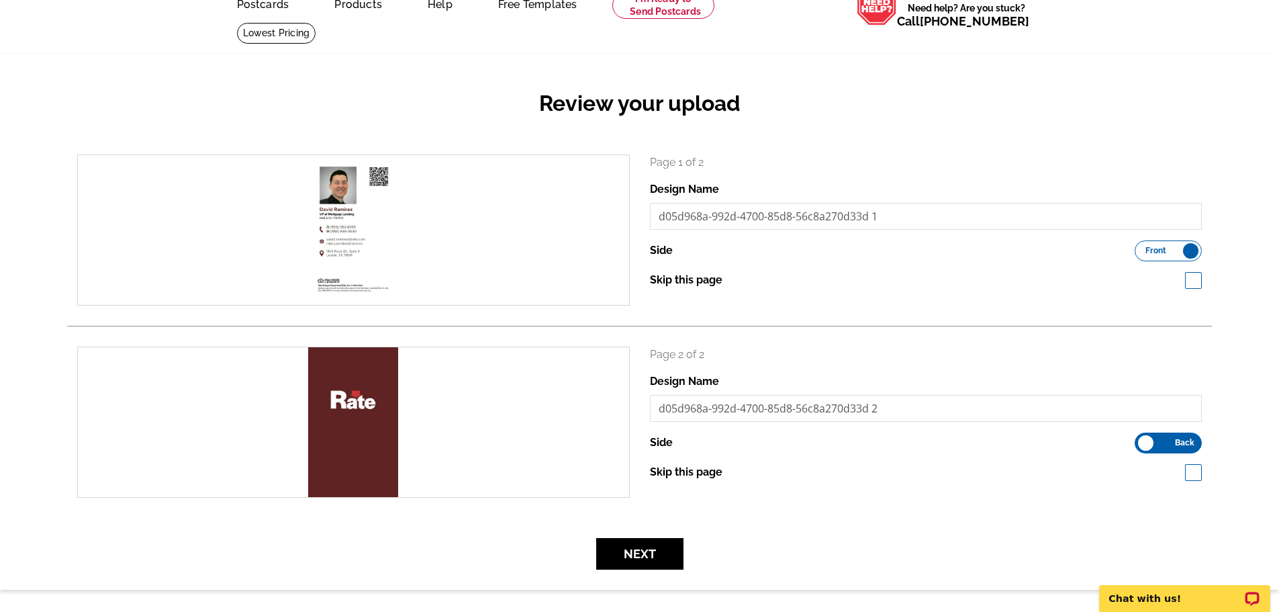
scroll to position [134, 0]
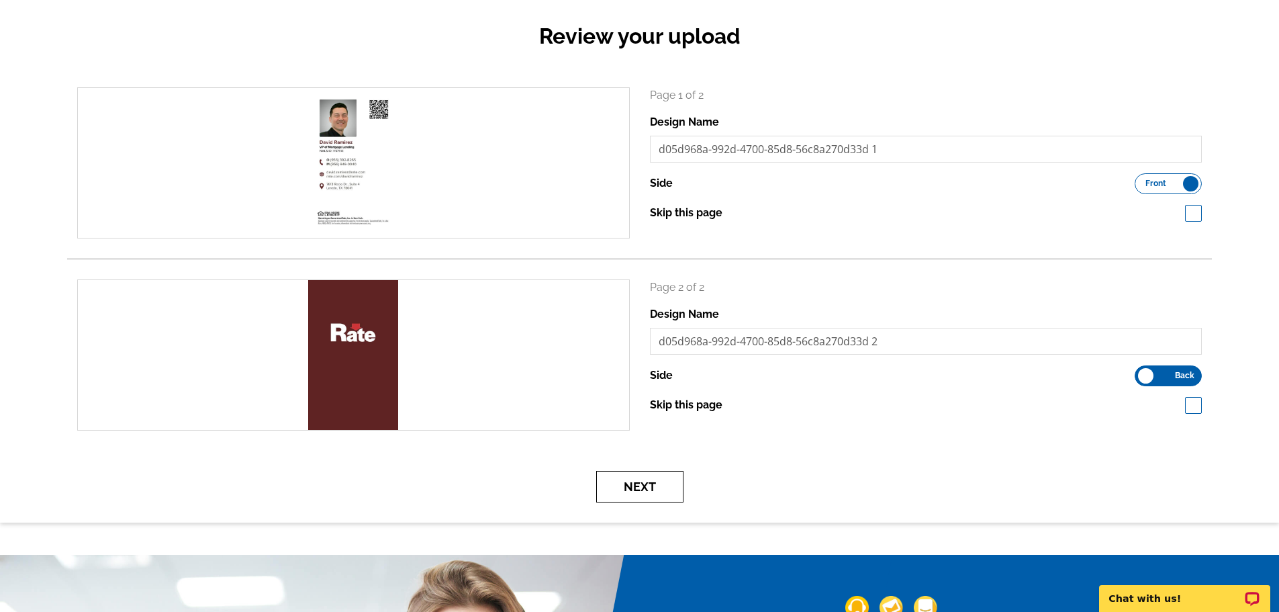
click at [635, 491] on button "Next" at bounding box center [639, 487] width 87 height 32
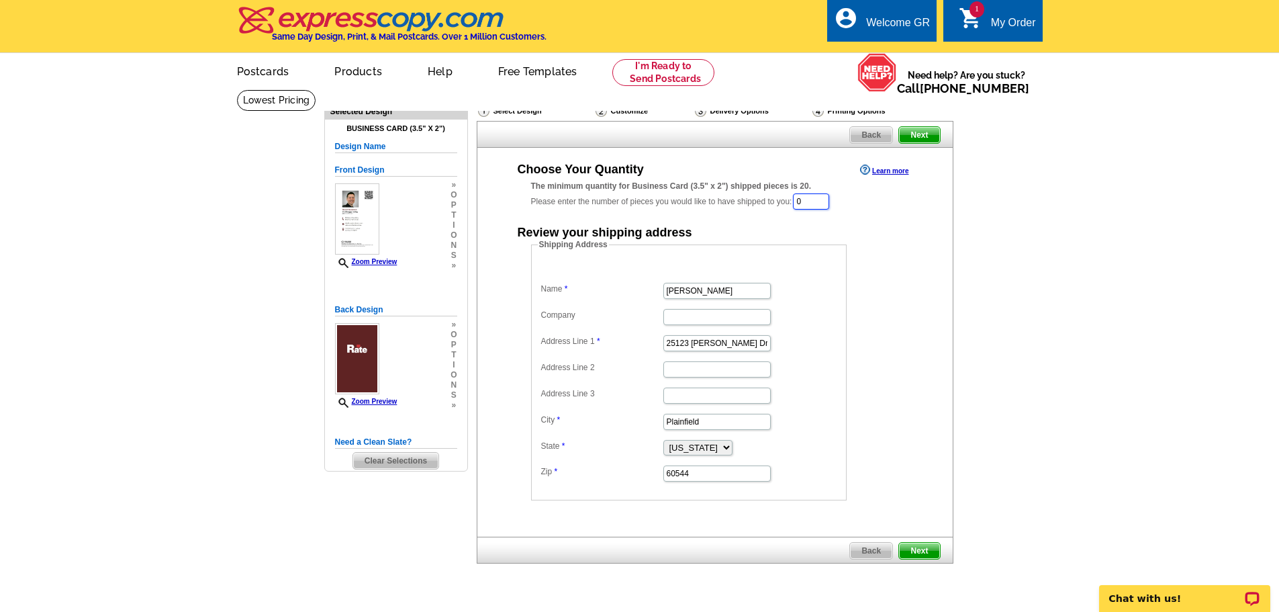
click at [829, 202] on input "0" at bounding box center [811, 201] width 36 height 16
type input "1000"
click at [756, 297] on input "[PERSON_NAME]" at bounding box center [717, 292] width 107 height 16
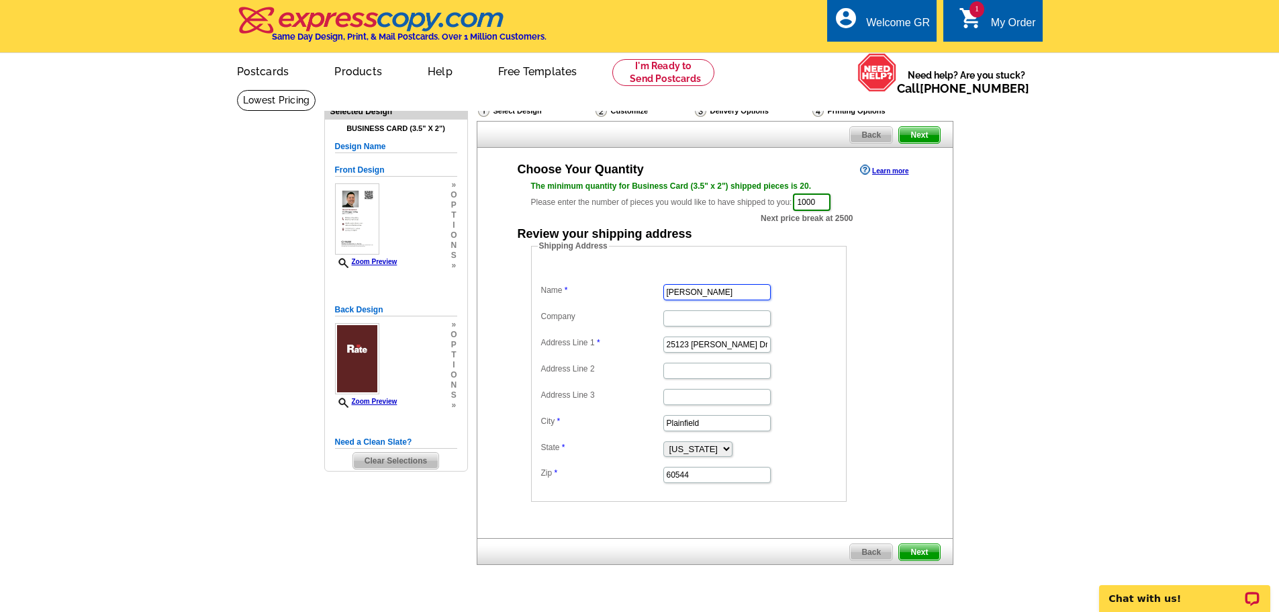
click at [732, 294] on input "[PERSON_NAME]" at bounding box center [717, 292] width 107 height 16
type input "[PERSON_NAME]"
type input "Rate"
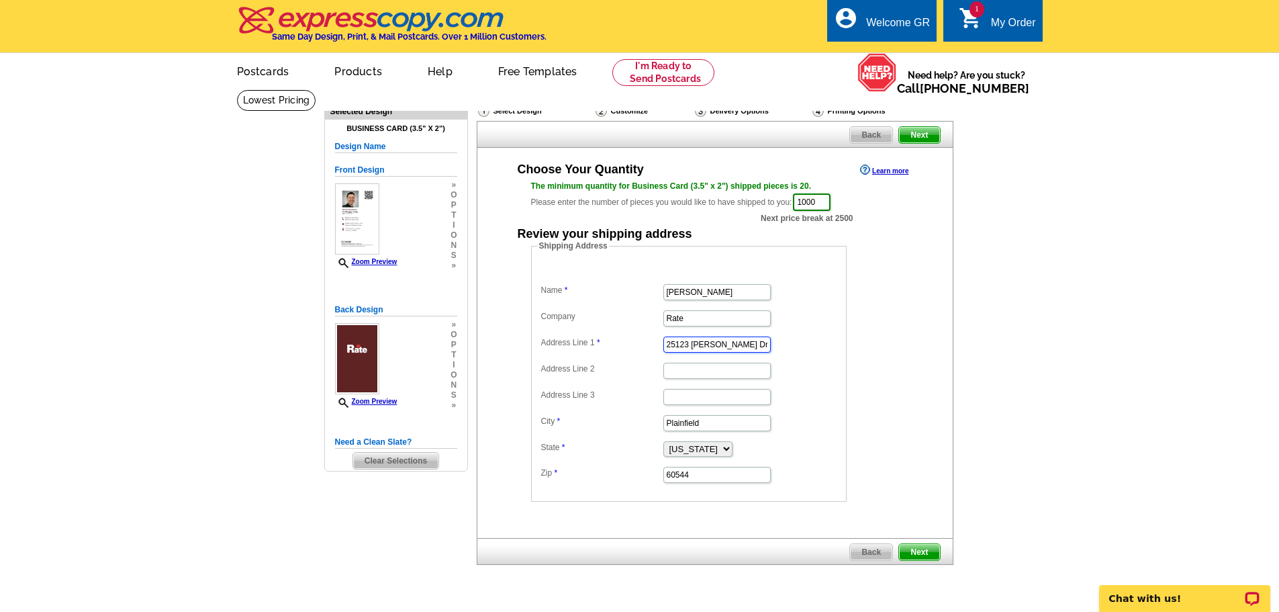
click at [734, 341] on input "25123 [PERSON_NAME] Dr" at bounding box center [717, 344] width 107 height 16
type input "[STREET_ADDRESS]"
type input "Laredo"
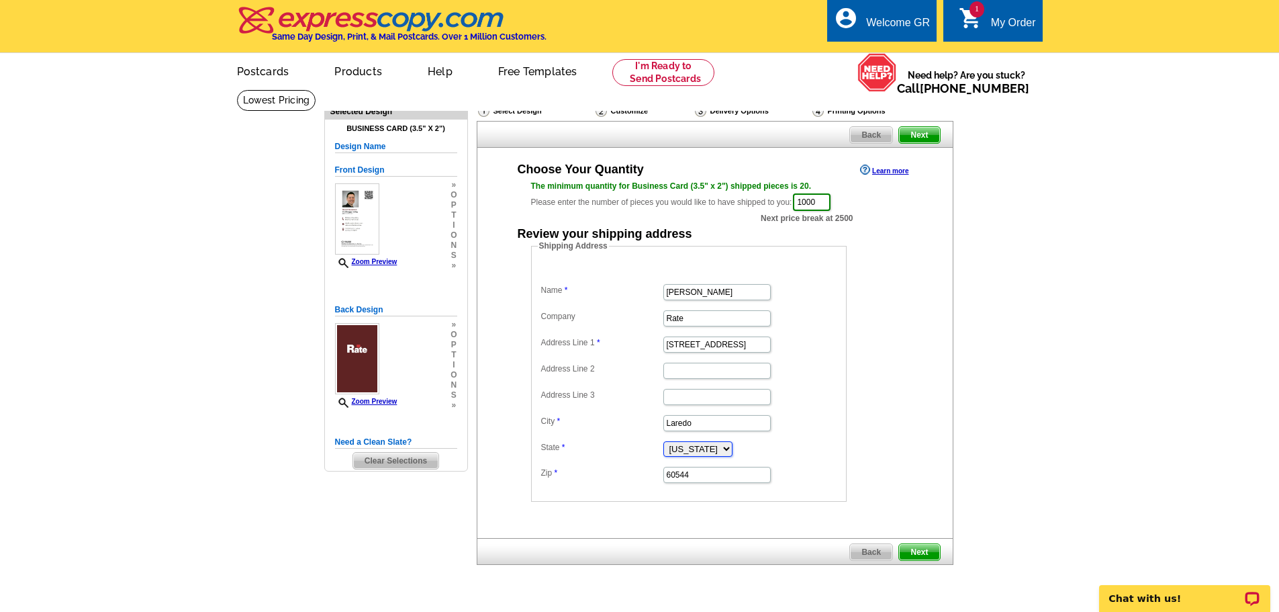
select select "[GEOGRAPHIC_DATA]"
type input "78046"
click at [925, 553] on span "Next" at bounding box center [919, 552] width 40 height 16
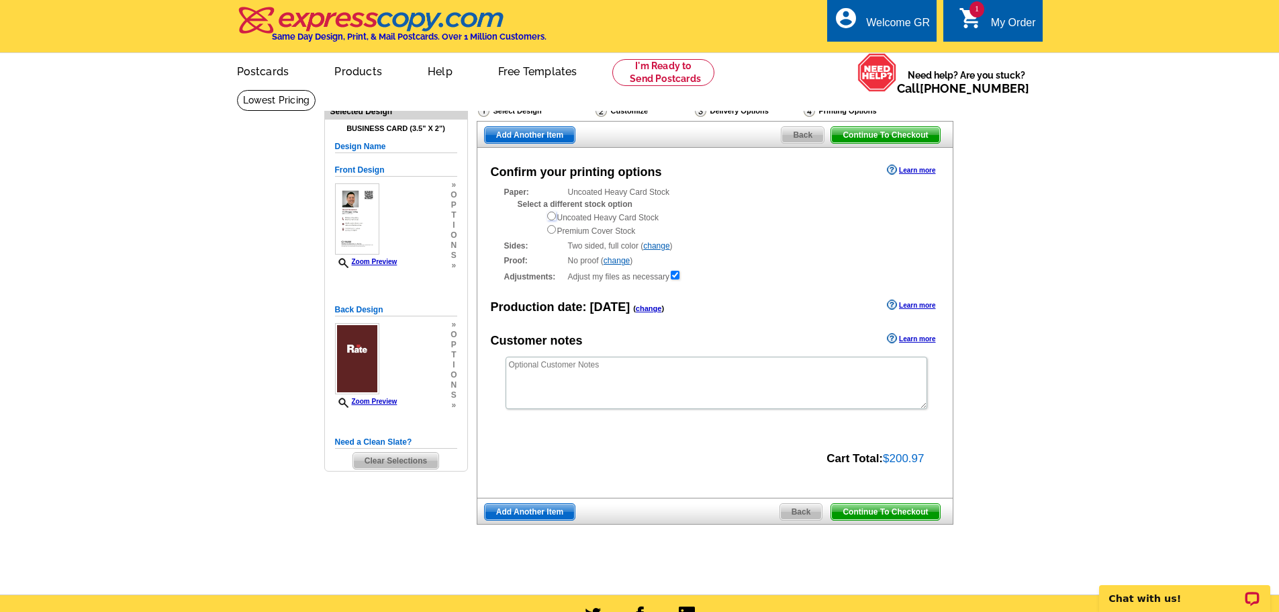
drag, startPoint x: 549, startPoint y: 219, endPoint x: 621, endPoint y: 240, distance: 75.7
click at [551, 219] on input "radio" at bounding box center [551, 216] width 9 height 9
radio input "true"
click at [1056, 330] on main "Need Help? call [PHONE_NUMBER], chat with support, or have our designers make s…" at bounding box center [639, 341] width 1279 height 505
click at [880, 516] on span "Continue To Checkout" at bounding box center [885, 512] width 108 height 16
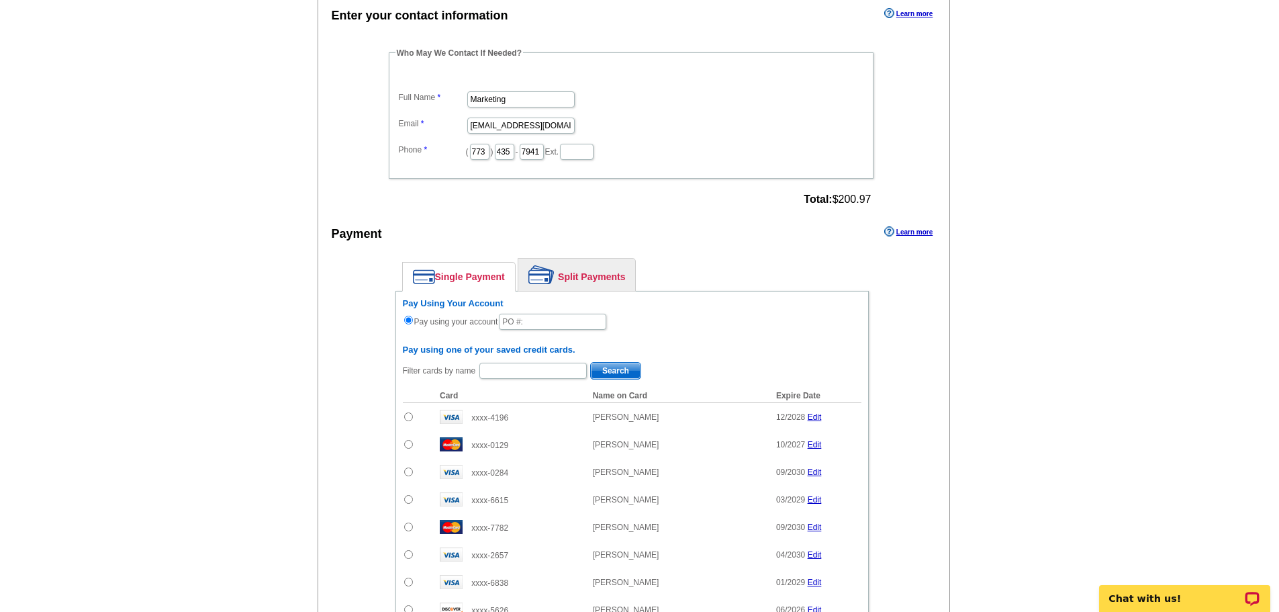
scroll to position [739, 0]
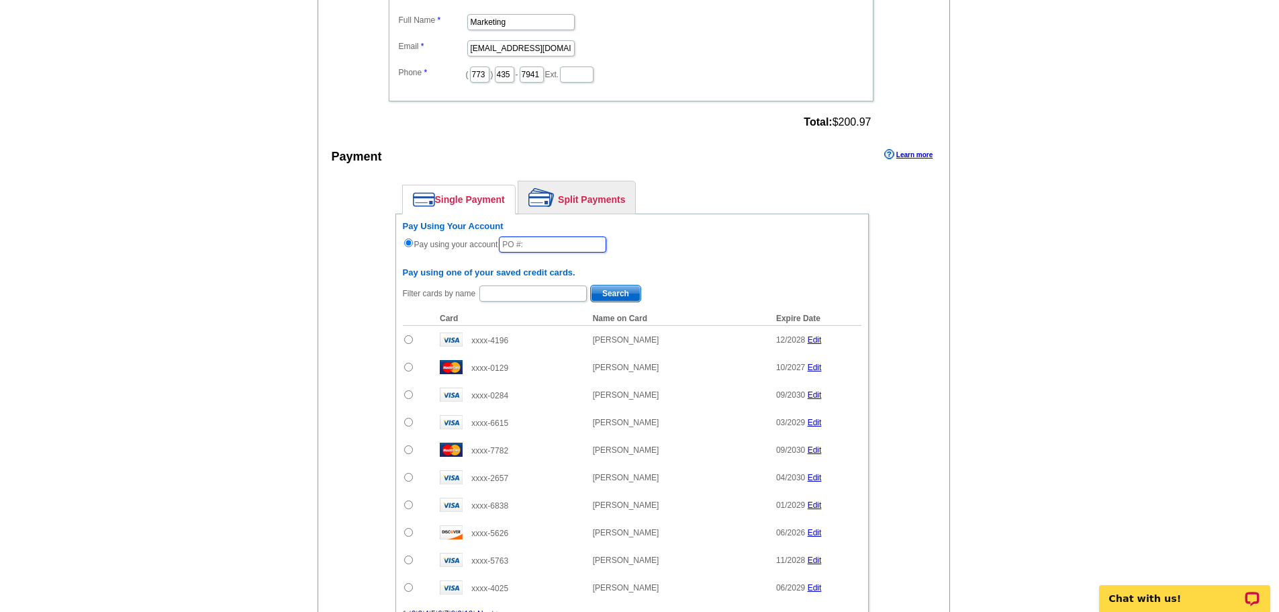
click at [559, 247] on input "text" at bounding box center [552, 244] width 107 height 16
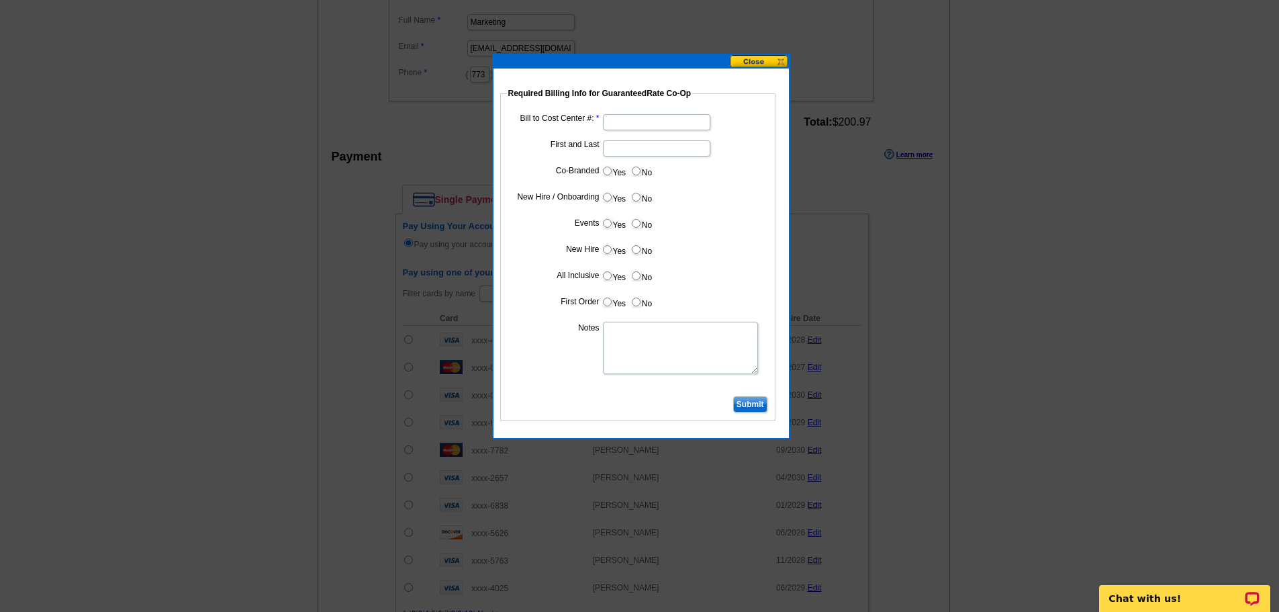
type input "10102025_1039_RT"
click at [619, 119] on input "Bill to Cost Center #:" at bounding box center [656, 122] width 107 height 16
type input "1882"
click at [645, 150] on input "First and Last" at bounding box center [656, 148] width 107 height 16
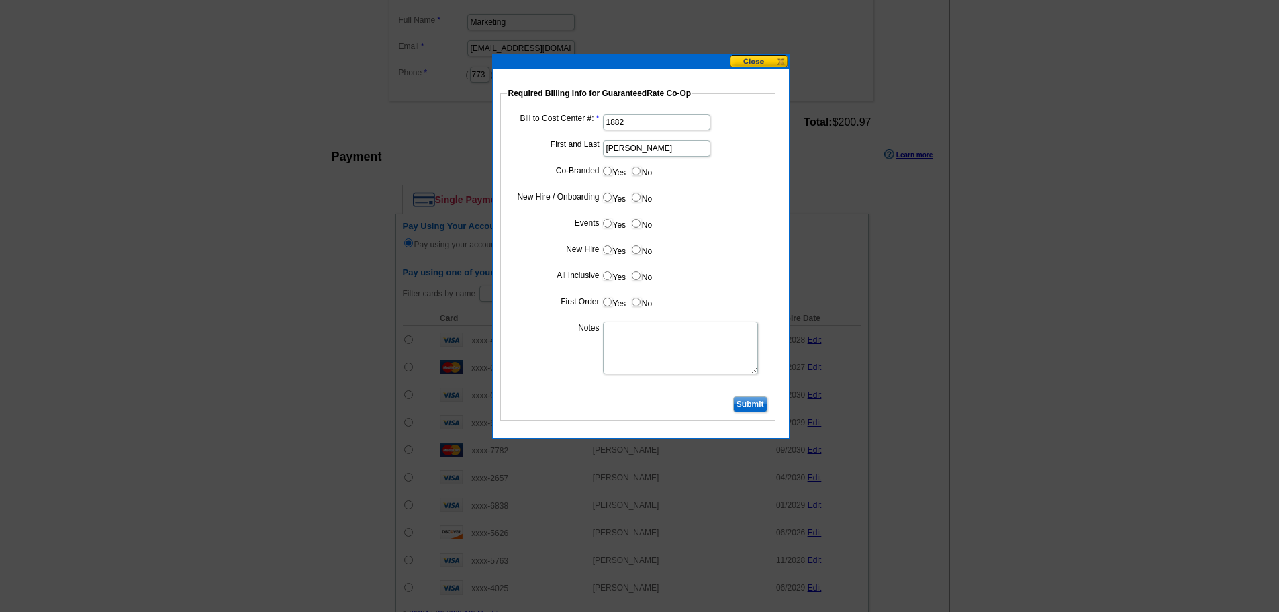
type input "[PERSON_NAME]"
click at [637, 171] on input "No" at bounding box center [636, 171] width 9 height 9
radio input "true"
click at [611, 196] on input "Yes" at bounding box center [607, 197] width 9 height 9
radio input "true"
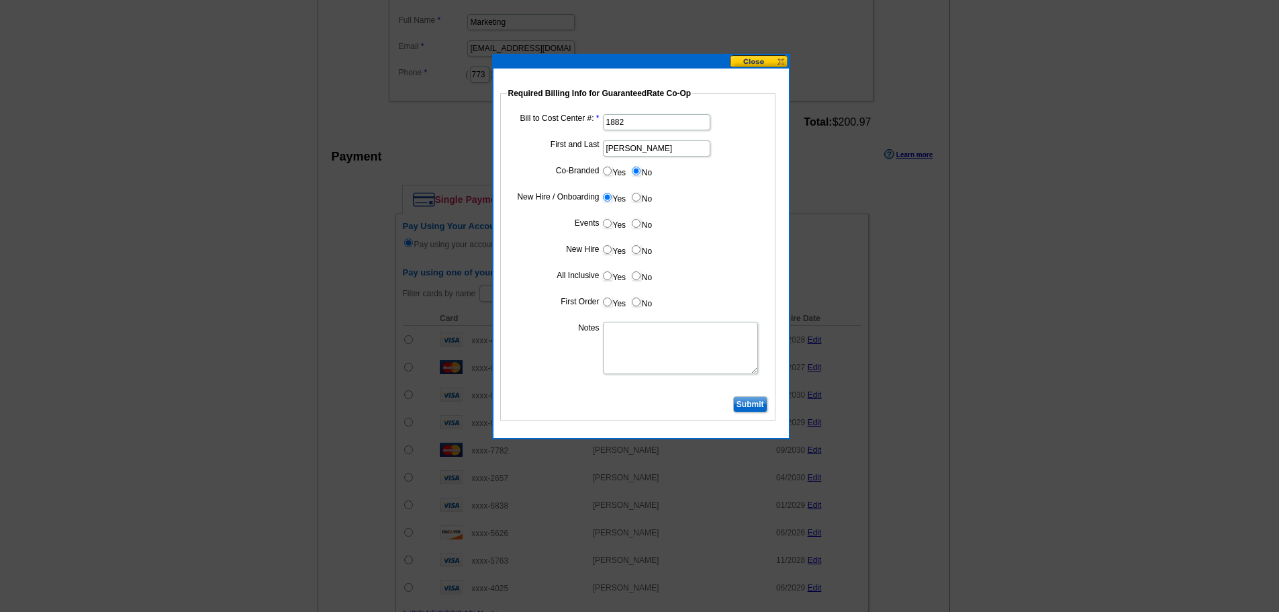
click at [635, 224] on input "No" at bounding box center [636, 223] width 9 height 9
radio input "true"
click at [607, 253] on input "Yes" at bounding box center [607, 249] width 9 height 9
radio input "true"
click at [604, 277] on input "Yes" at bounding box center [607, 275] width 9 height 9
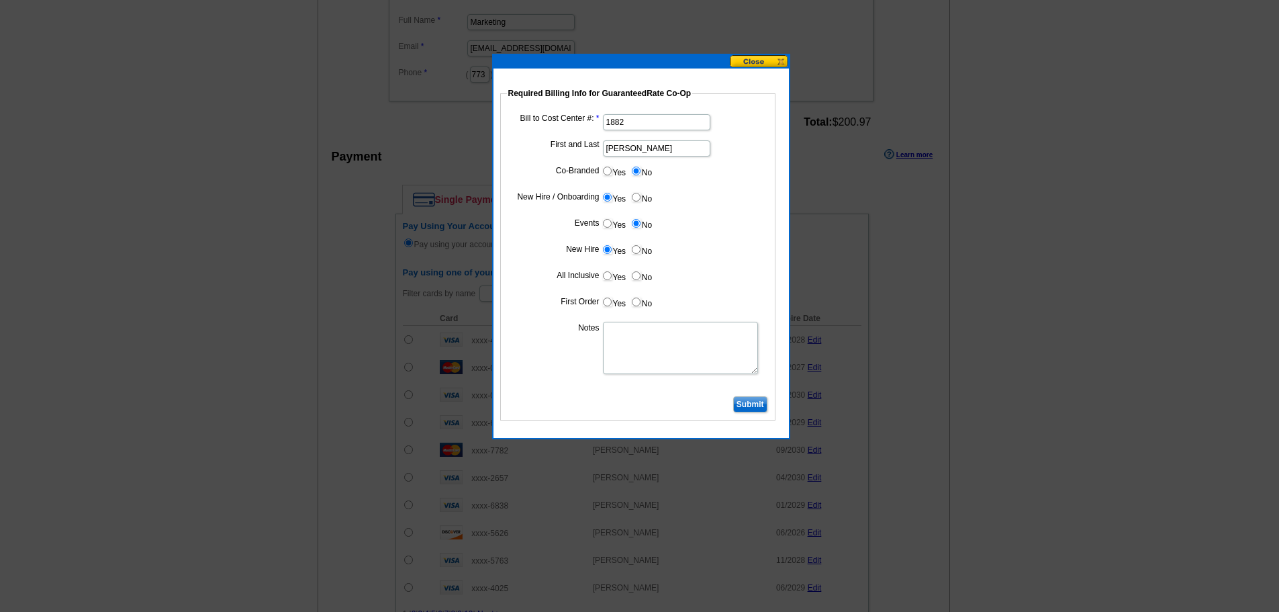
radio input "true"
click at [613, 304] on label "Yes" at bounding box center [614, 301] width 25 height 15
click at [612, 304] on input "Yes" at bounding box center [607, 302] width 9 height 9
radio input "true"
click at [632, 341] on textarea "Notes" at bounding box center [680, 348] width 155 height 52
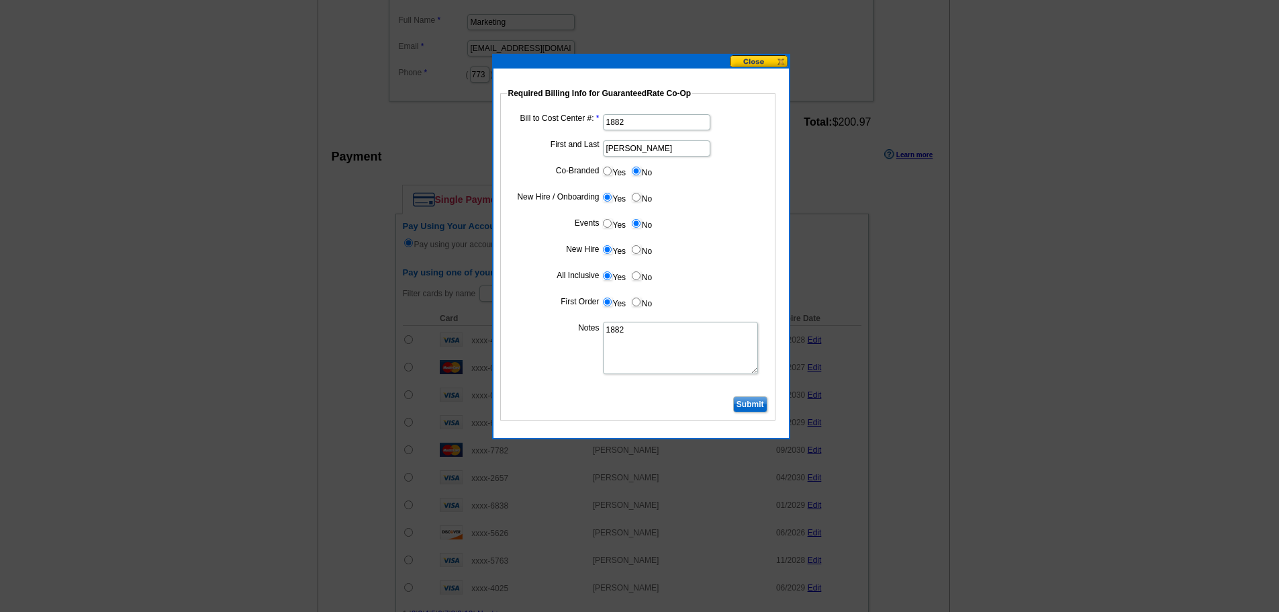
type textarea "1882"
click at [752, 401] on input "Submit" at bounding box center [750, 404] width 34 height 16
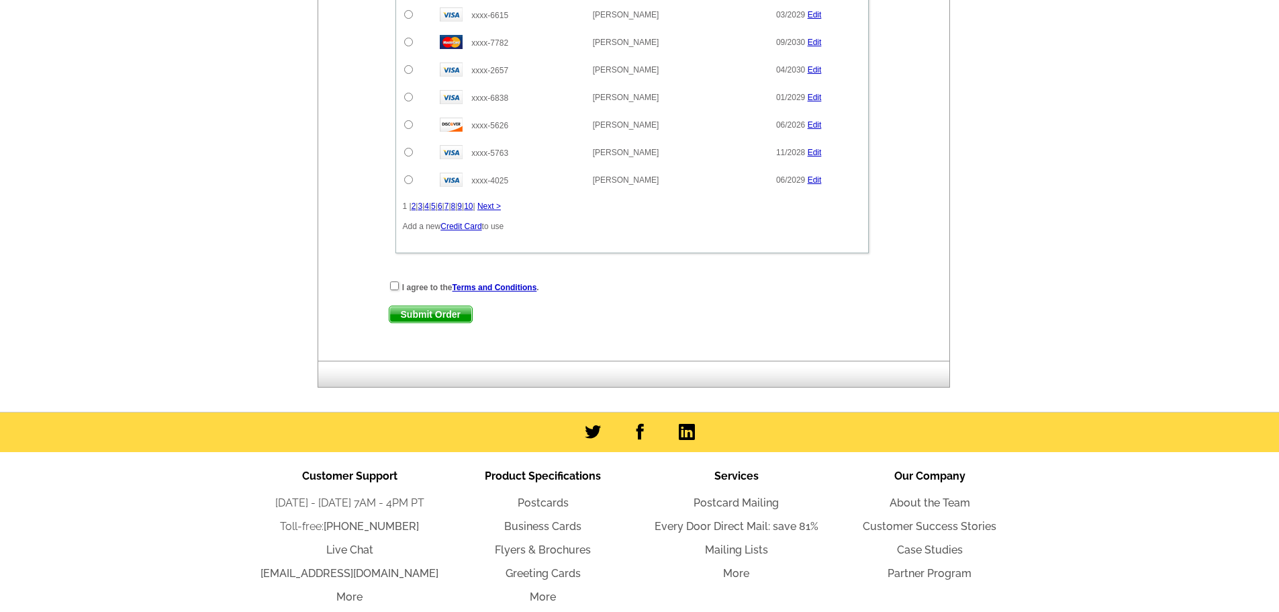
scroll to position [1075, 0]
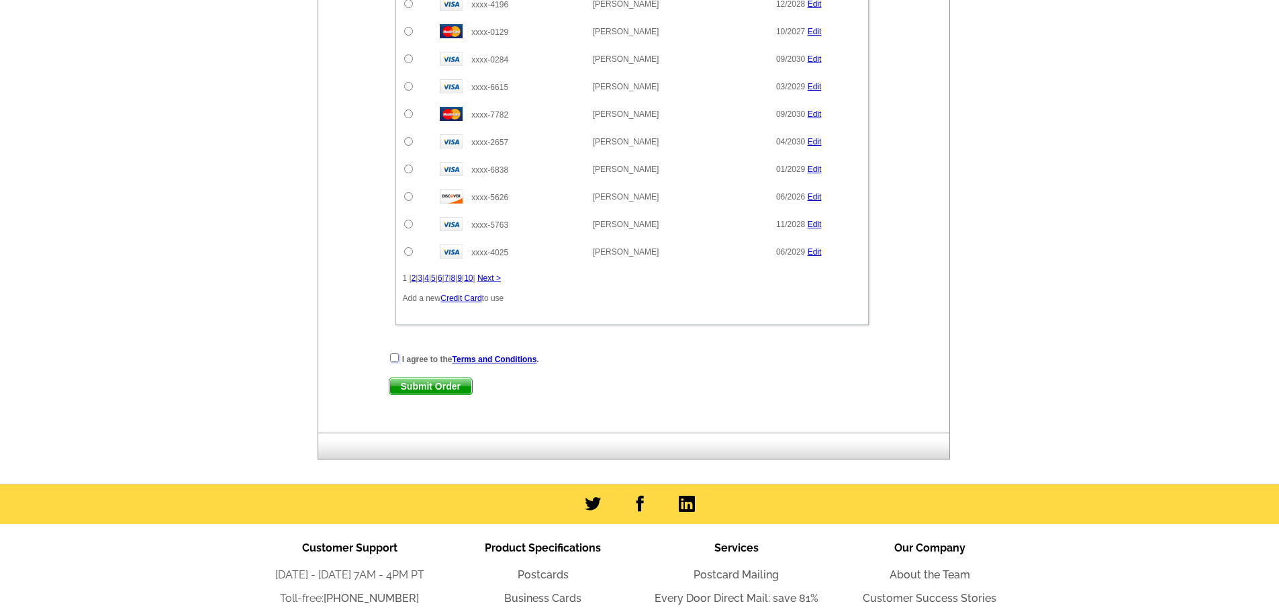
click at [395, 355] on input "checkbox" at bounding box center [394, 357] width 9 height 9
checkbox input "true"
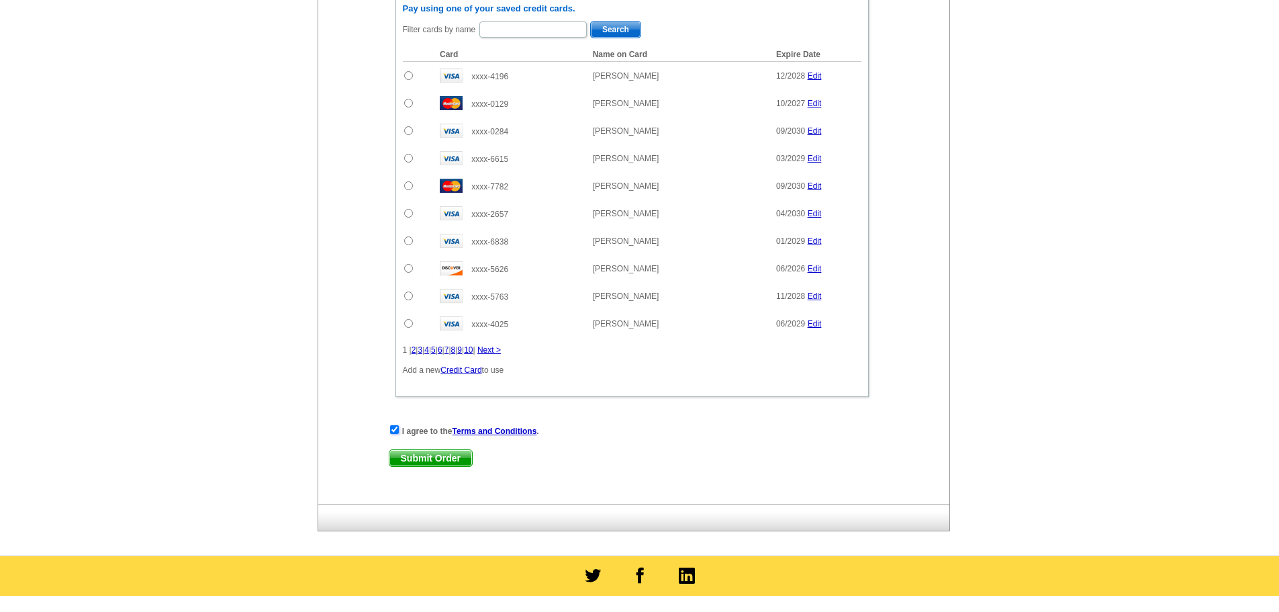
scroll to position [1007, 0]
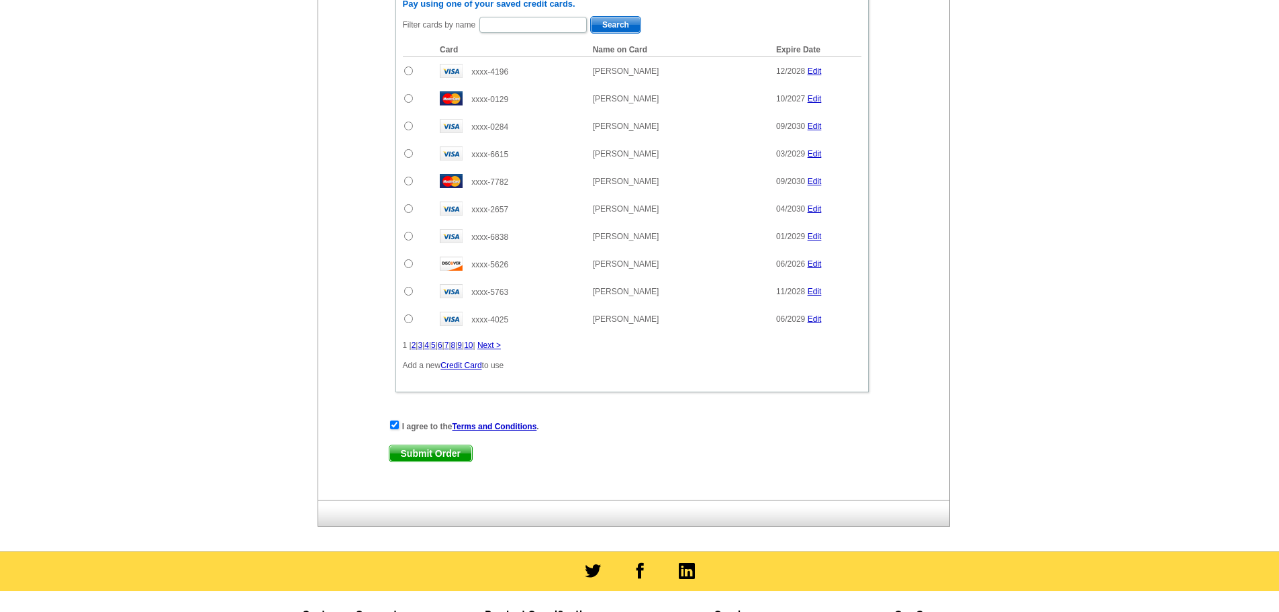
click at [428, 455] on span "Submit Order" at bounding box center [431, 453] width 83 height 16
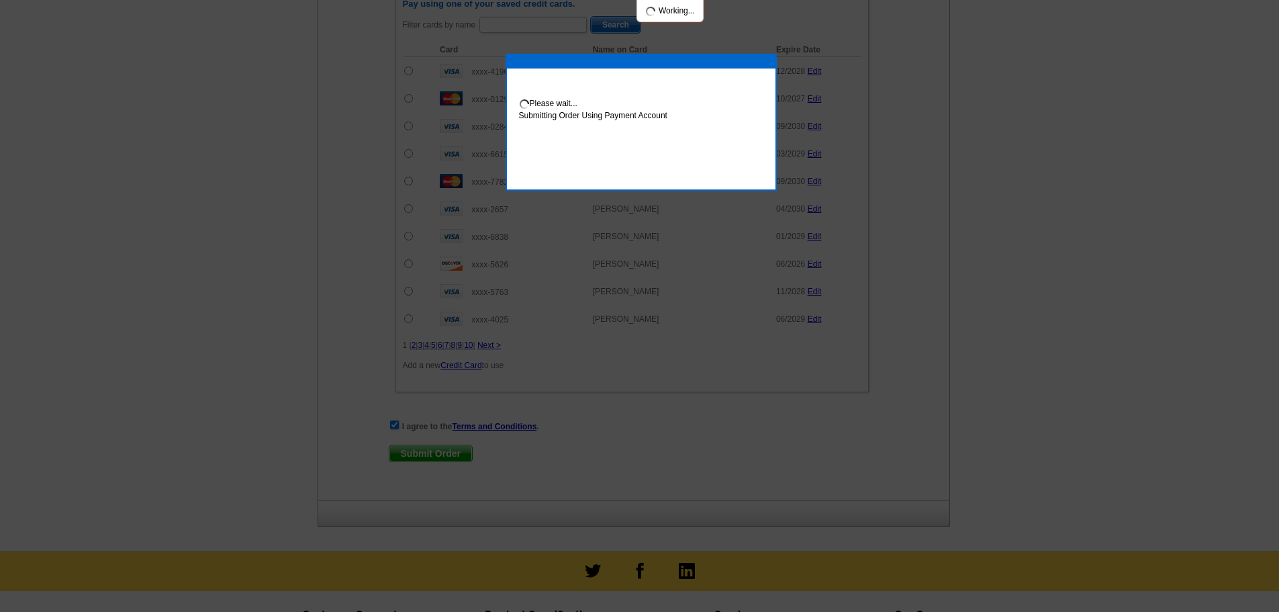
scroll to position [1075, 0]
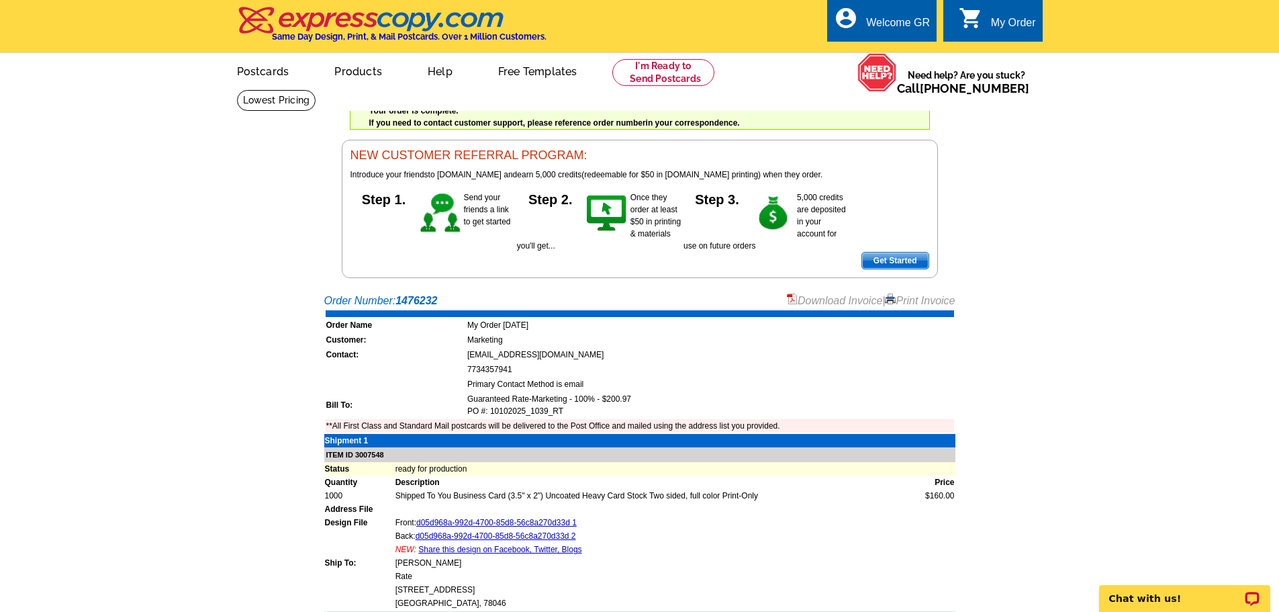
click at [822, 303] on link "Download Invoice" at bounding box center [834, 300] width 95 height 11
